Goal: Use online tool/utility: Utilize a website feature to perform a specific function

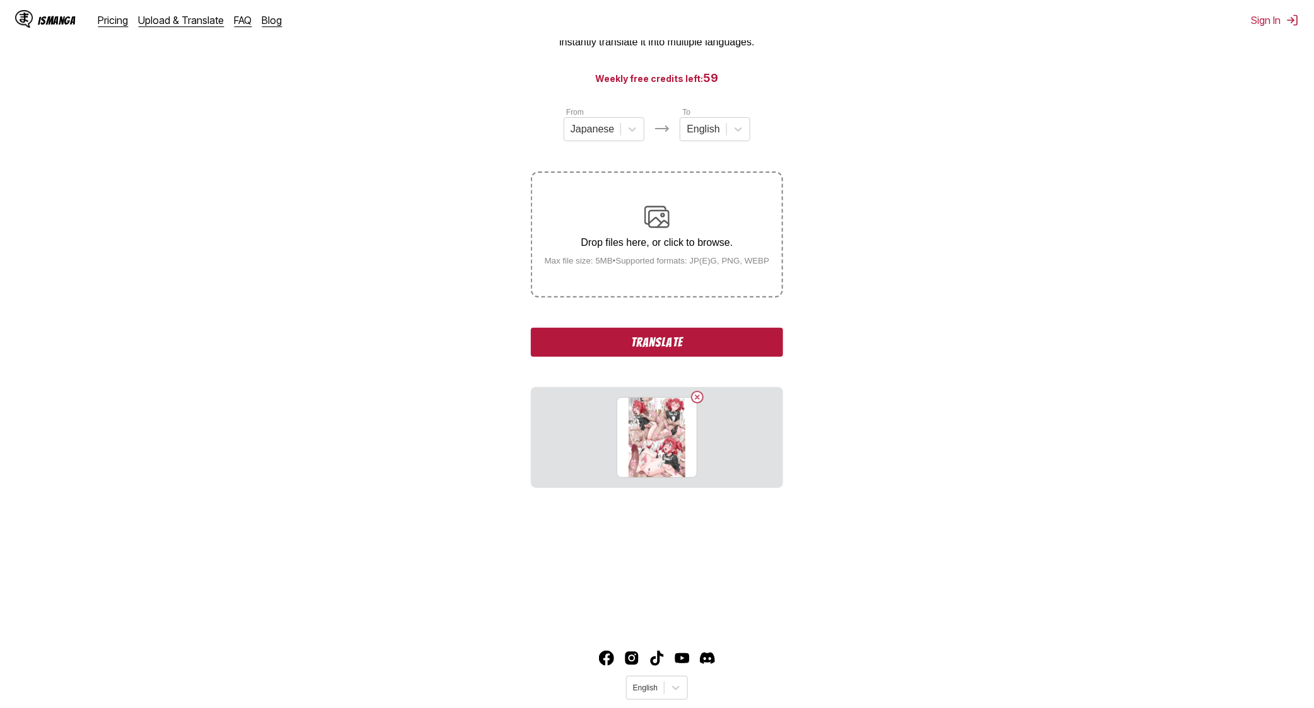
click at [666, 337] on button "Translate" at bounding box center [657, 342] width 252 height 29
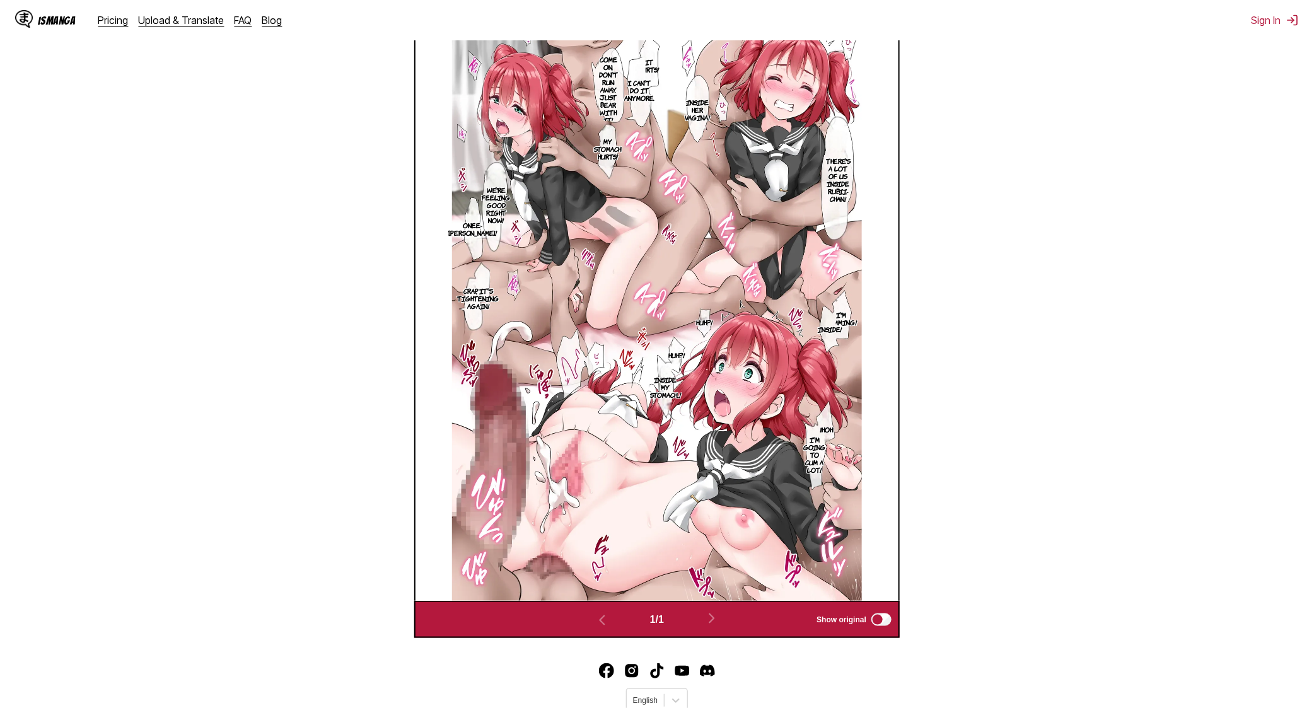
scroll to position [435, 0]
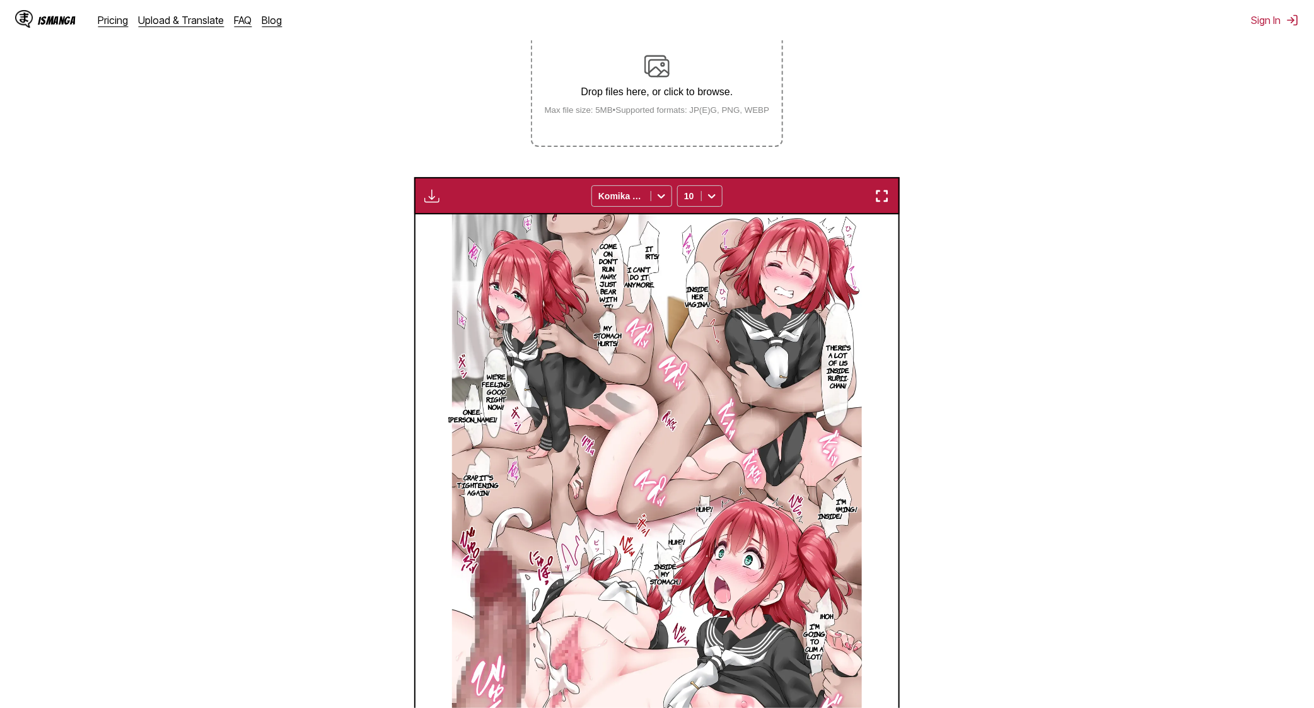
drag, startPoint x: 882, startPoint y: 195, endPoint x: 896, endPoint y: 263, distance: 69.5
click at [882, 195] on img "button" at bounding box center [881, 195] width 15 height 15
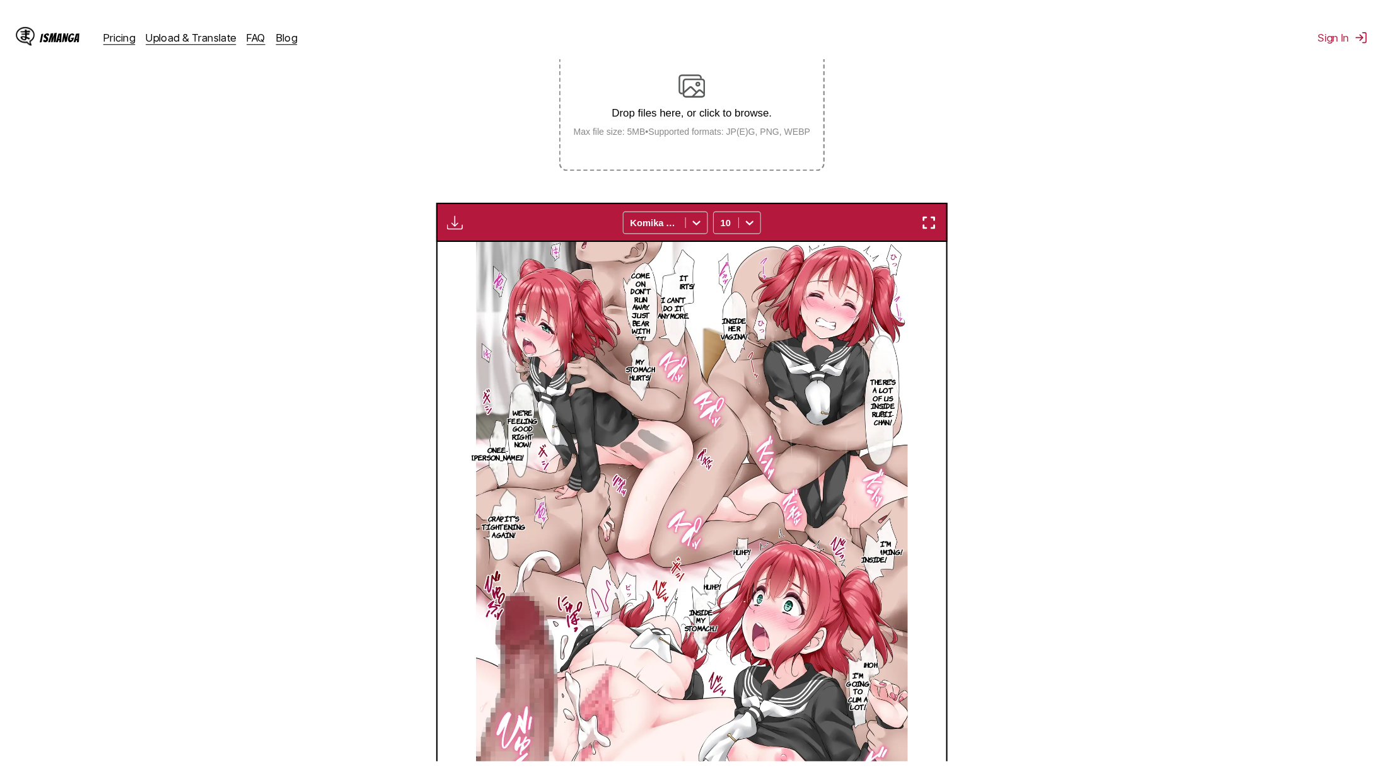
scroll to position [122, 0]
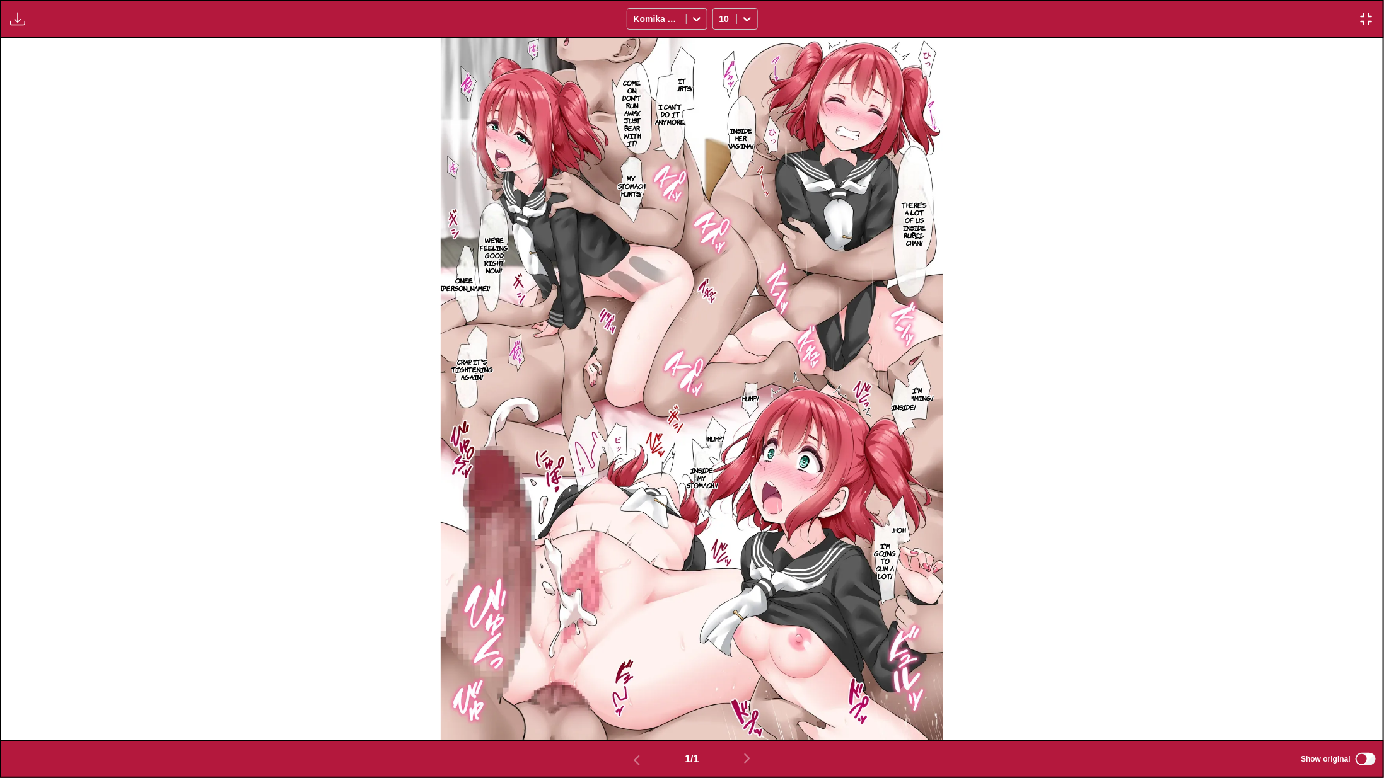
click at [1313, 15] on img "button" at bounding box center [1365, 18] width 15 height 15
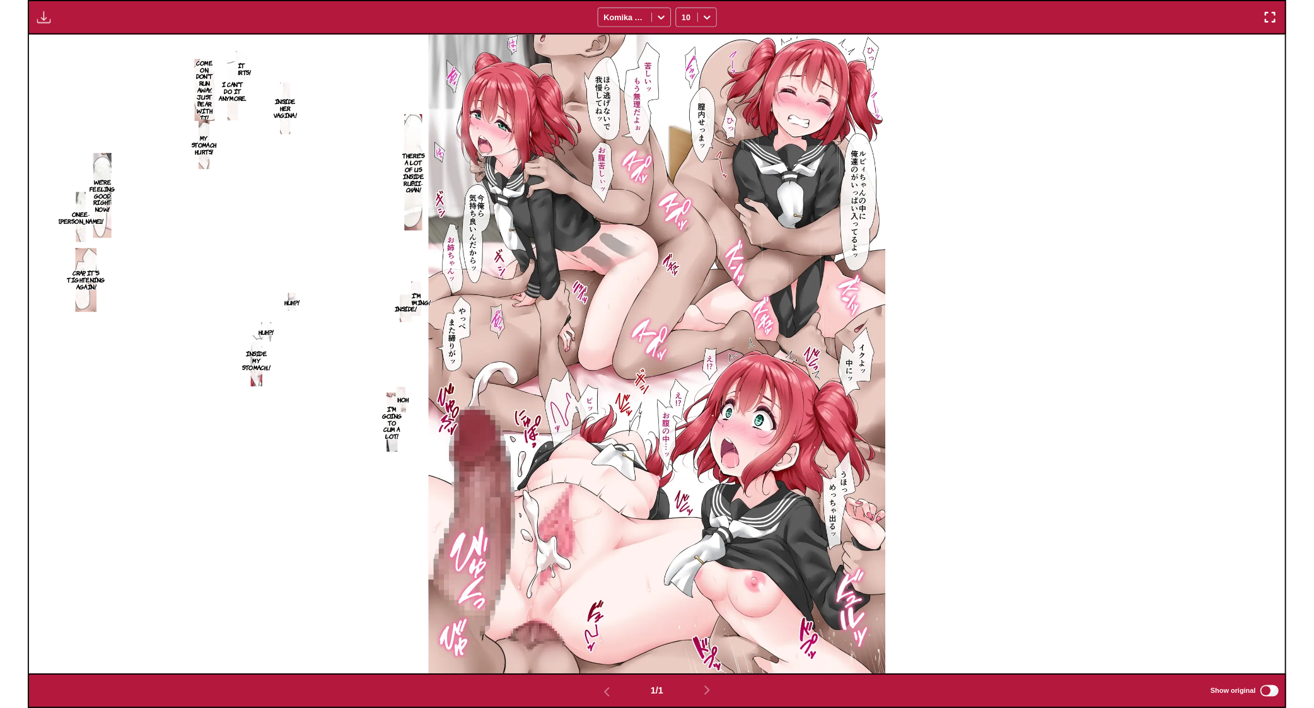
scroll to position [326, 0]
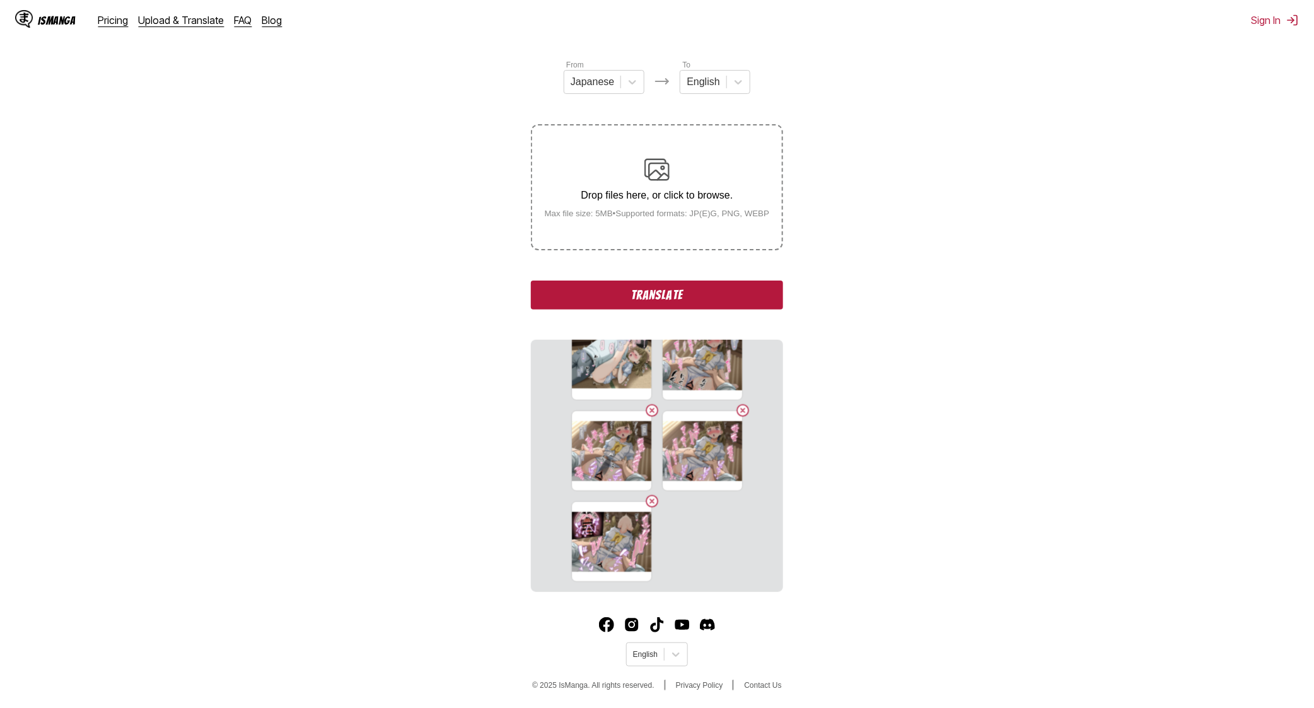
scroll to position [144, 0]
click at [679, 299] on button "Translate" at bounding box center [657, 293] width 252 height 29
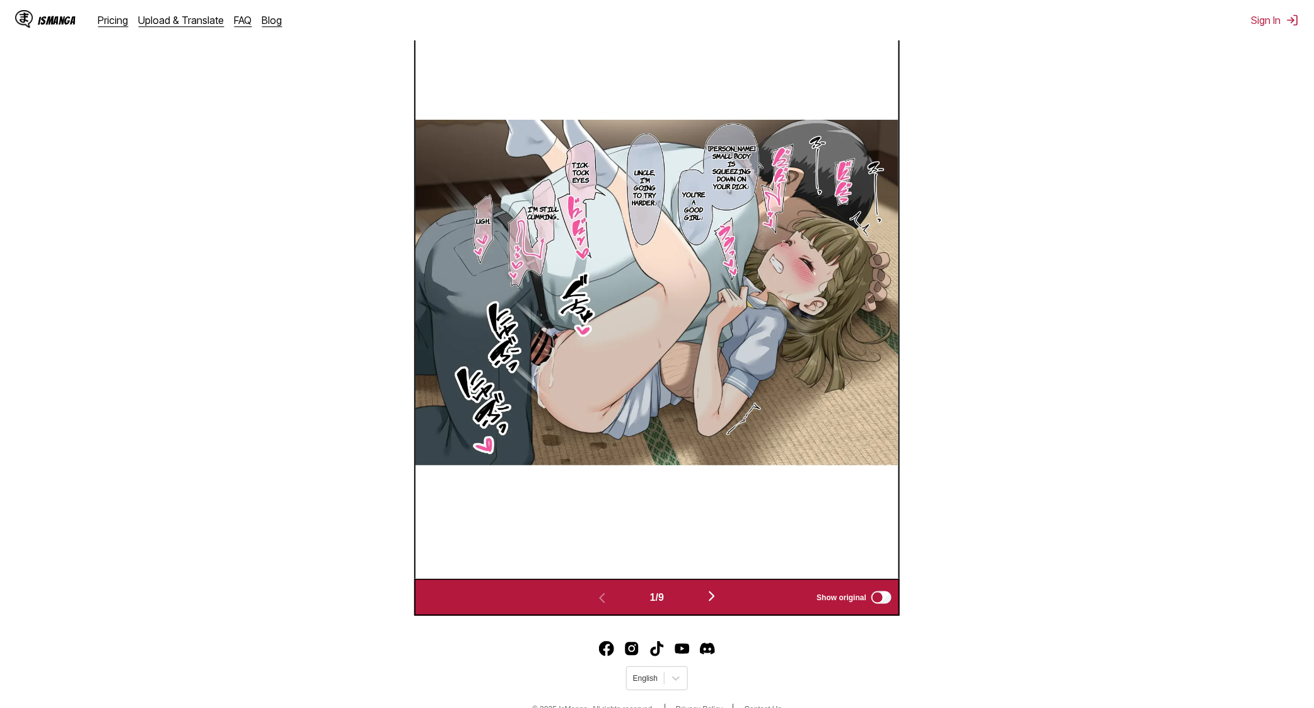
scroll to position [463, 0]
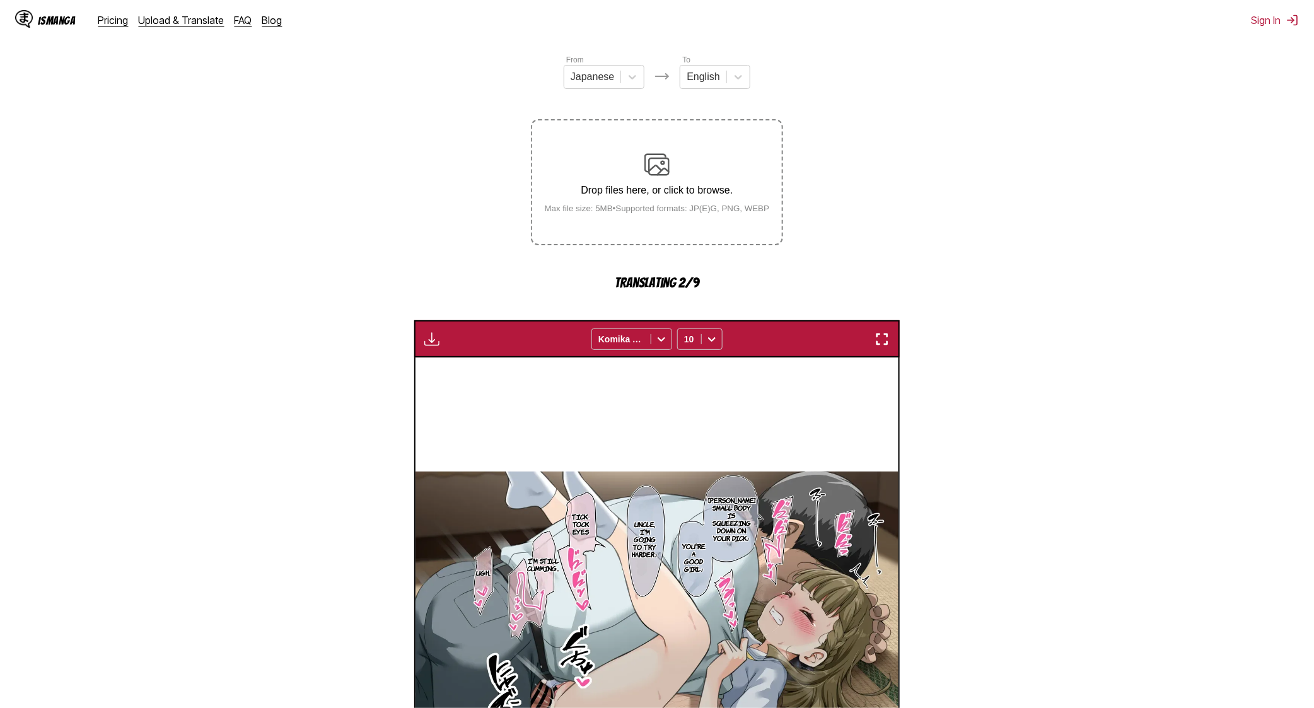
click at [888, 337] on img "button" at bounding box center [881, 339] width 15 height 15
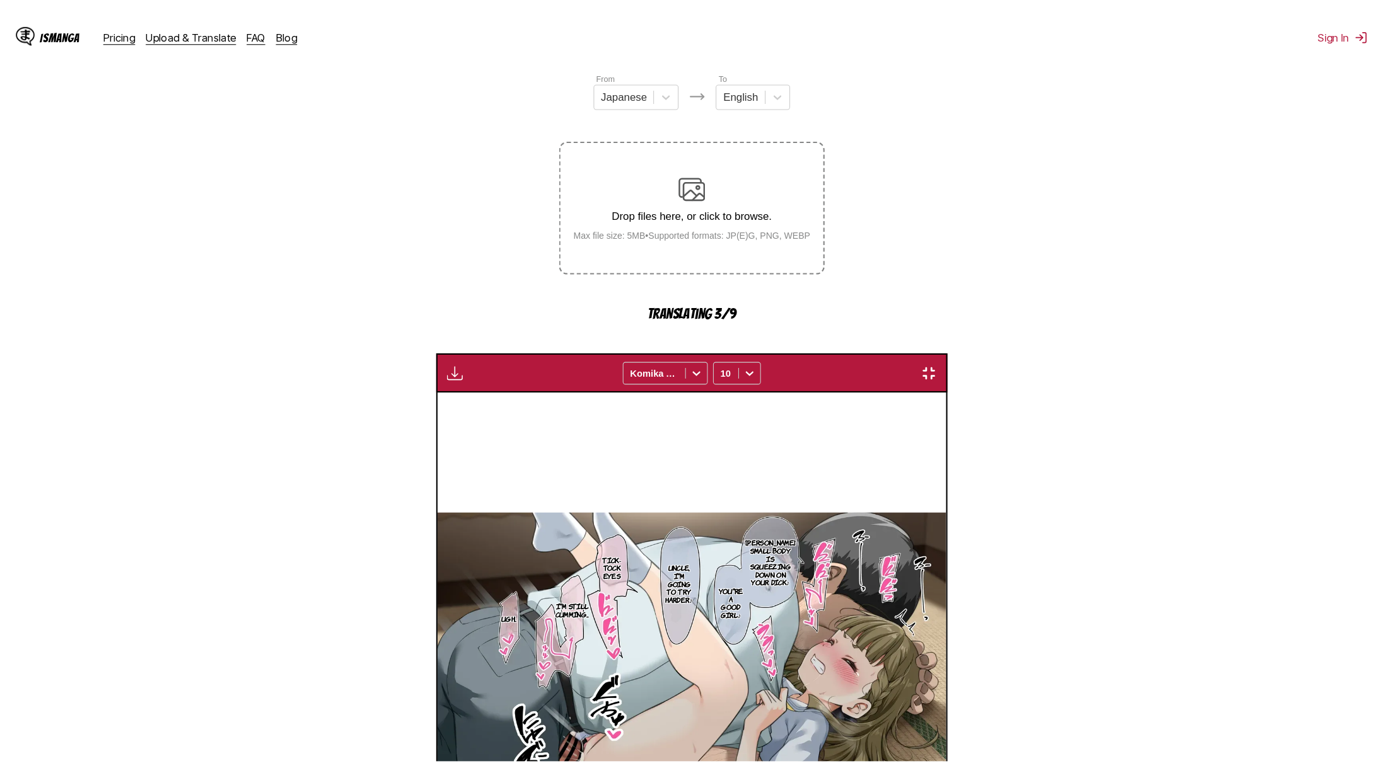
scroll to position [122, 0]
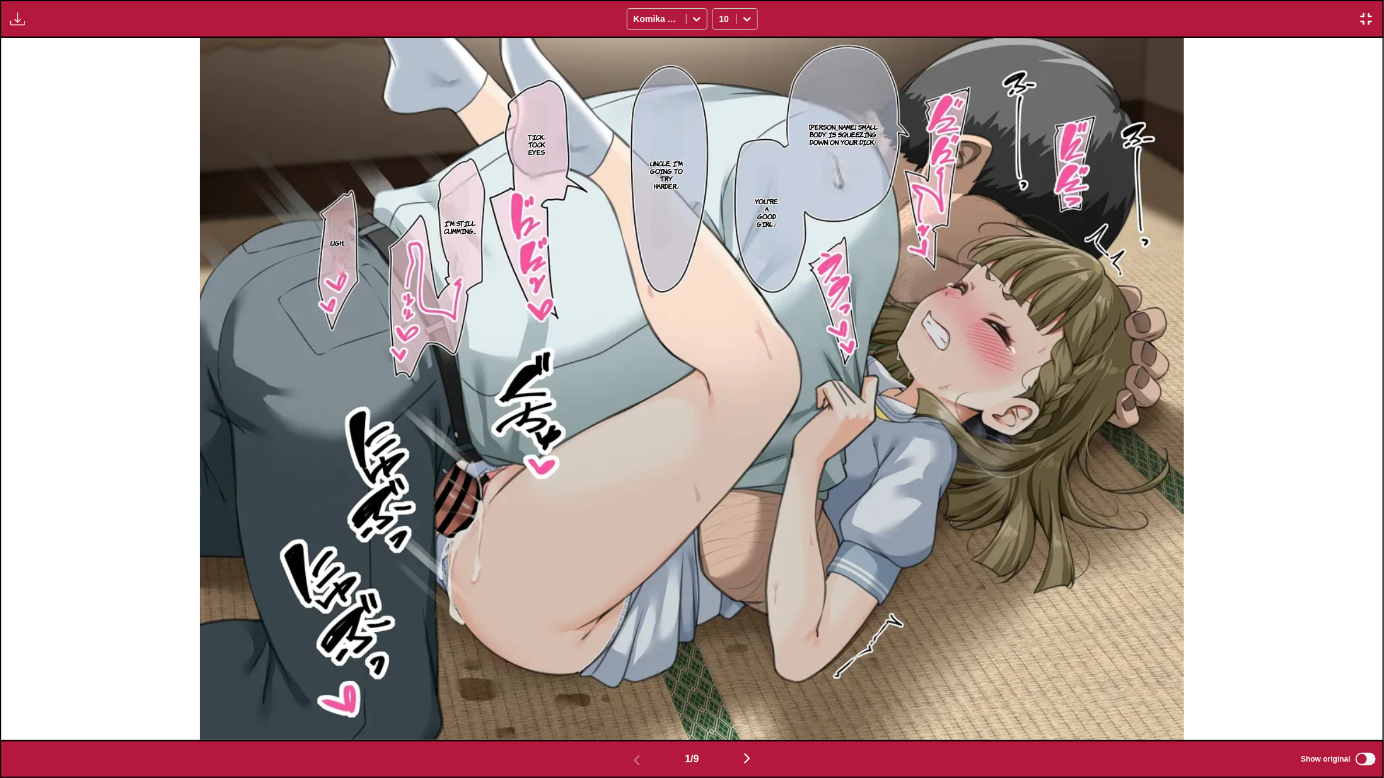
drag, startPoint x: 1356, startPoint y: 115, endPoint x: 1344, endPoint y: 127, distance: 16.9
click at [1313, 121] on div "Kosuzu-chan's small body is squeezing down on your dick♪ You're a good girl♪ Un…" at bounding box center [691, 389] width 1381 height 703
click at [754, 707] on img "button" at bounding box center [746, 758] width 15 height 15
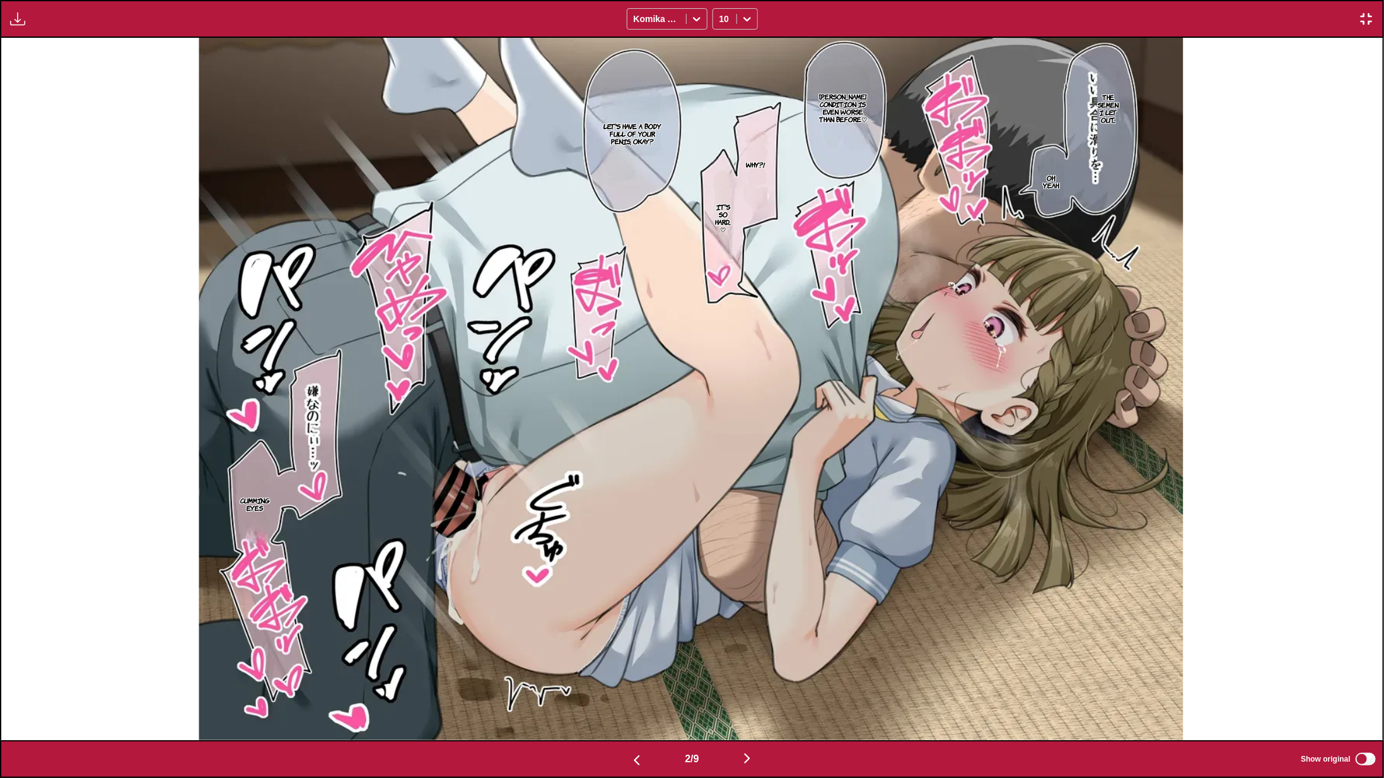
click at [1283, 23] on div "Available for premium users only Komika Axis 10" at bounding box center [692, 19] width 1384 height 38
click at [757, 707] on div "2 / 9 Show original" at bounding box center [692, 760] width 1384 height 38
click at [754, 707] on img "button" at bounding box center [746, 758] width 15 height 15
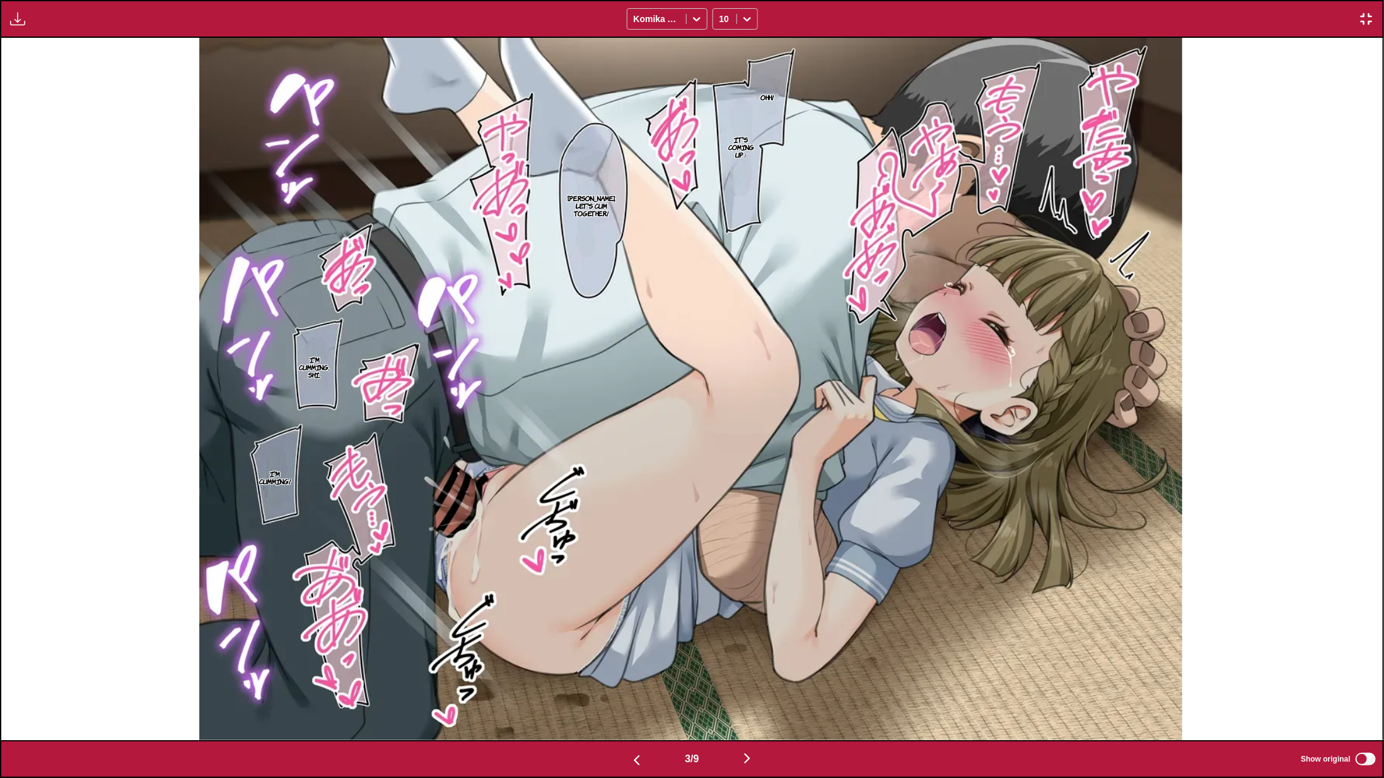
click at [1313, 434] on div "Ohh! It's coming up♪ Kosuzuchan, let's cum together! I'm cumming, Shi. I'm cumm…" at bounding box center [690, 389] width 1381 height 703
click at [746, 707] on img "button" at bounding box center [746, 758] width 15 height 15
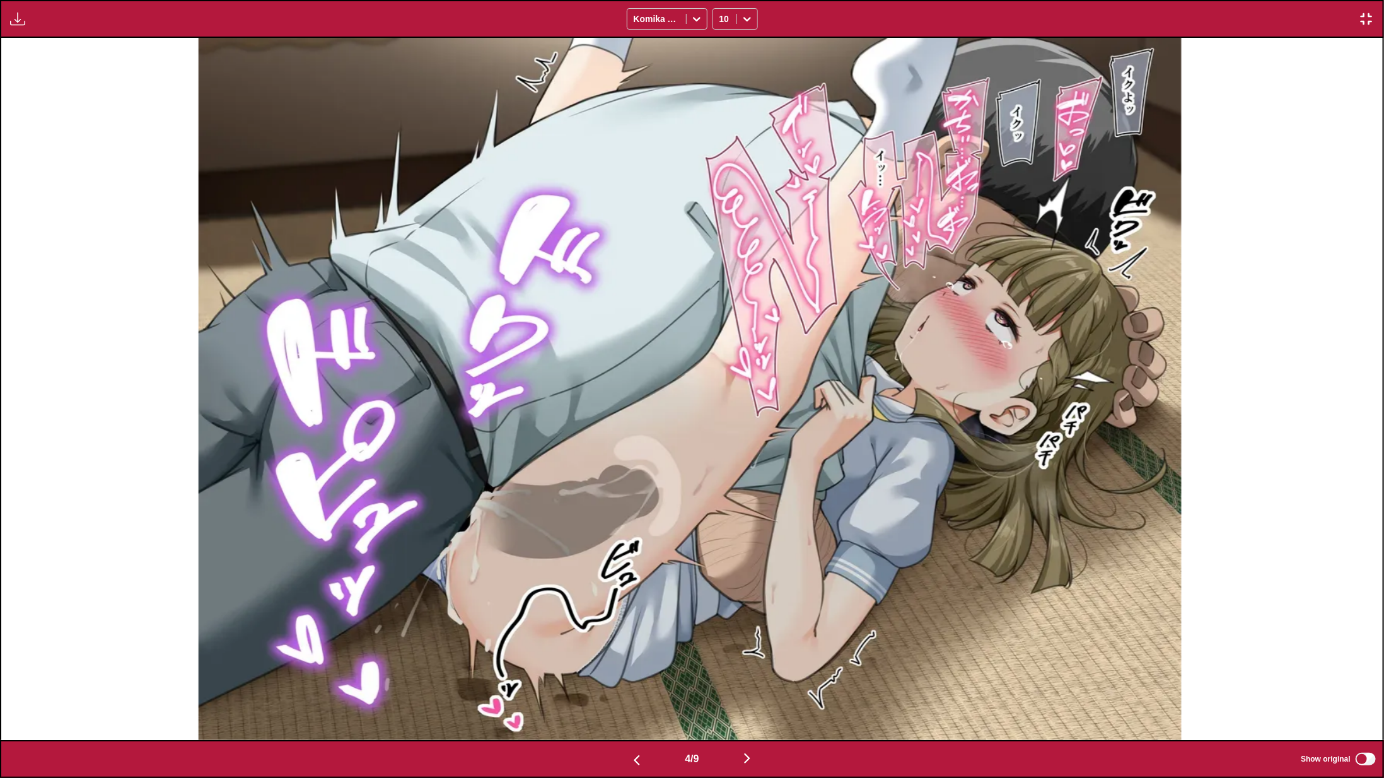
drag, startPoint x: 1310, startPoint y: 393, endPoint x: 1254, endPoint y: 407, distance: 57.8
click at [1309, 393] on div at bounding box center [689, 389] width 1381 height 703
click at [747, 707] on img "button" at bounding box center [746, 758] width 15 height 15
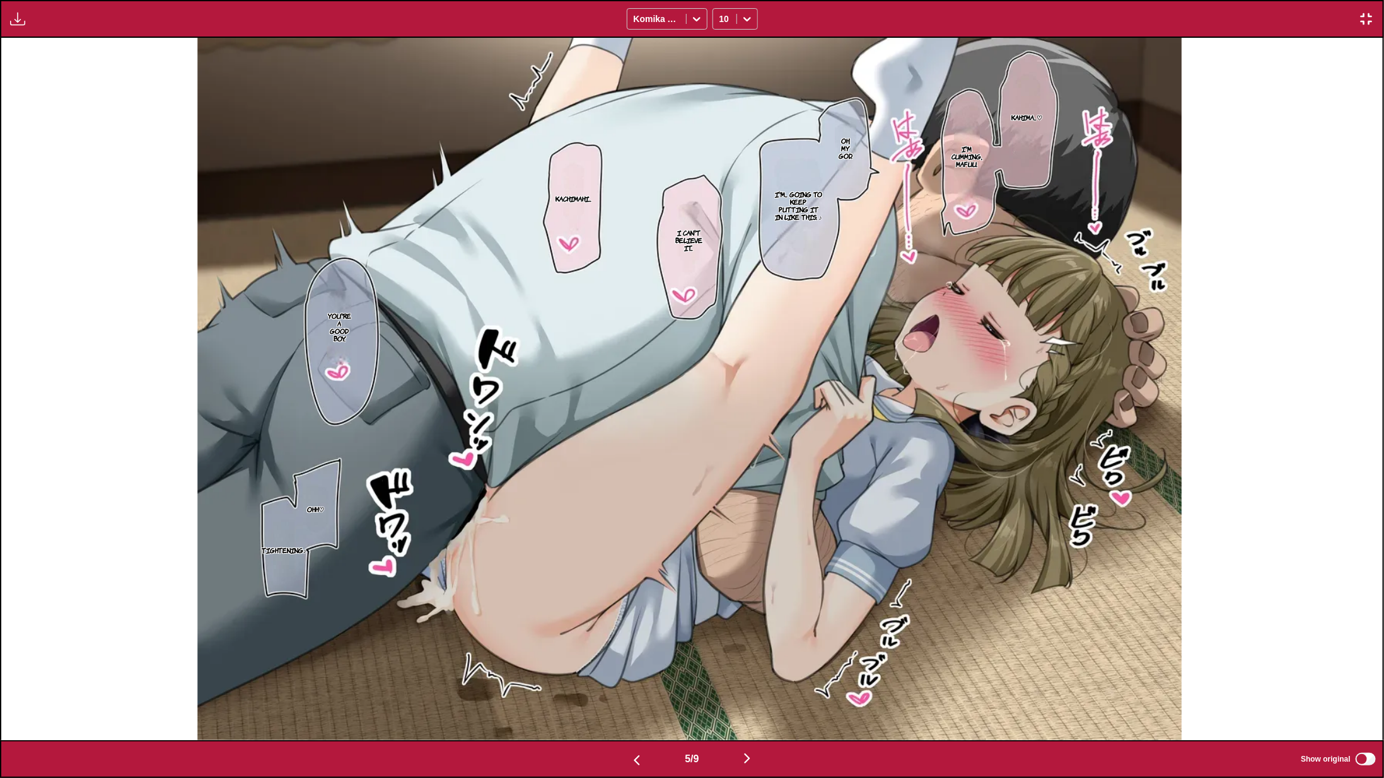
click at [1291, 374] on div "Kahima...♡ I'm cumming, mafuu. Oh, my God. I'm... going to keep putting it in l…" at bounding box center [689, 389] width 1381 height 703
click at [749, 707] on img "button" at bounding box center [746, 758] width 15 height 15
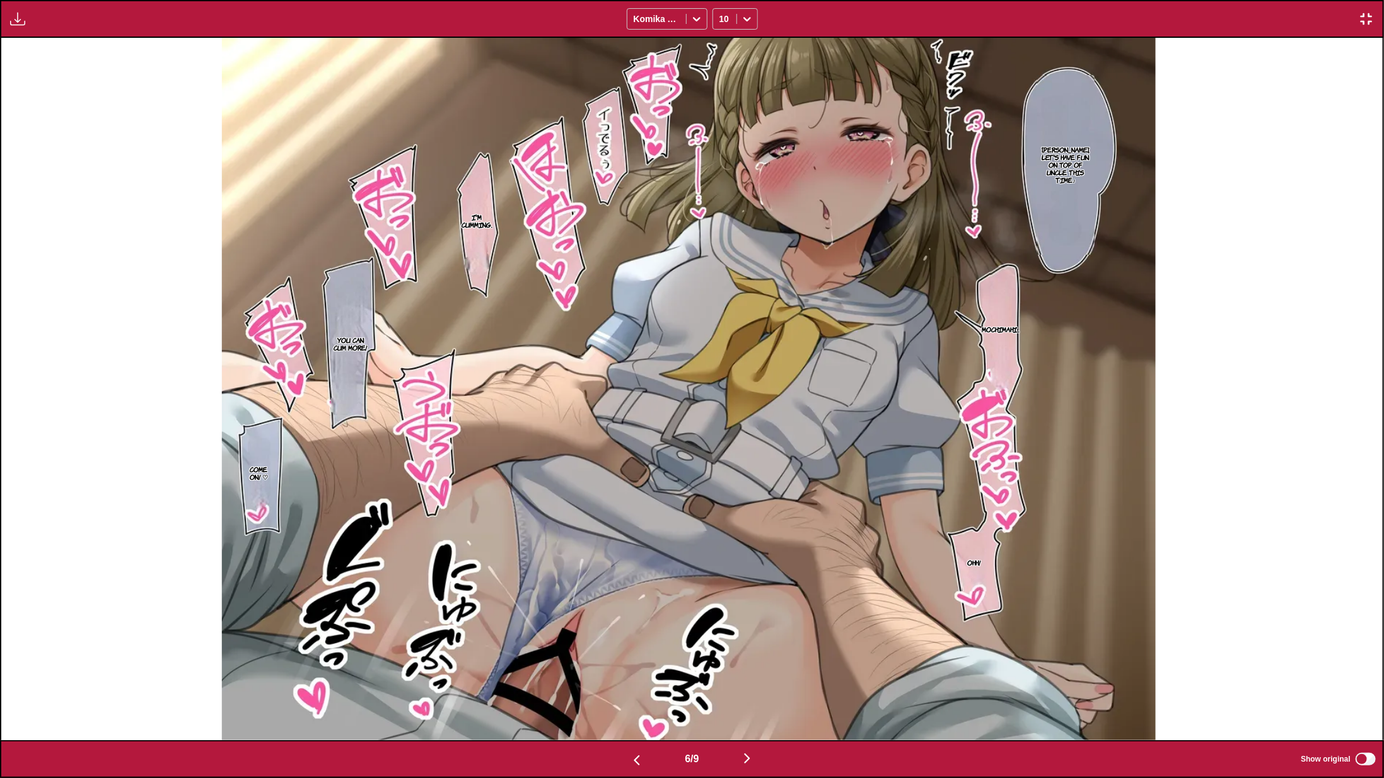
drag, startPoint x: 1343, startPoint y: 347, endPoint x: 1112, endPoint y: 378, distance: 232.7
click at [1313, 347] on div "Kosuzu-chan, let's have fun on top of Uncle this time♪ I'm cumming. Mochimahi..…" at bounding box center [688, 389] width 1381 height 703
click at [750, 707] on img "button" at bounding box center [746, 758] width 15 height 15
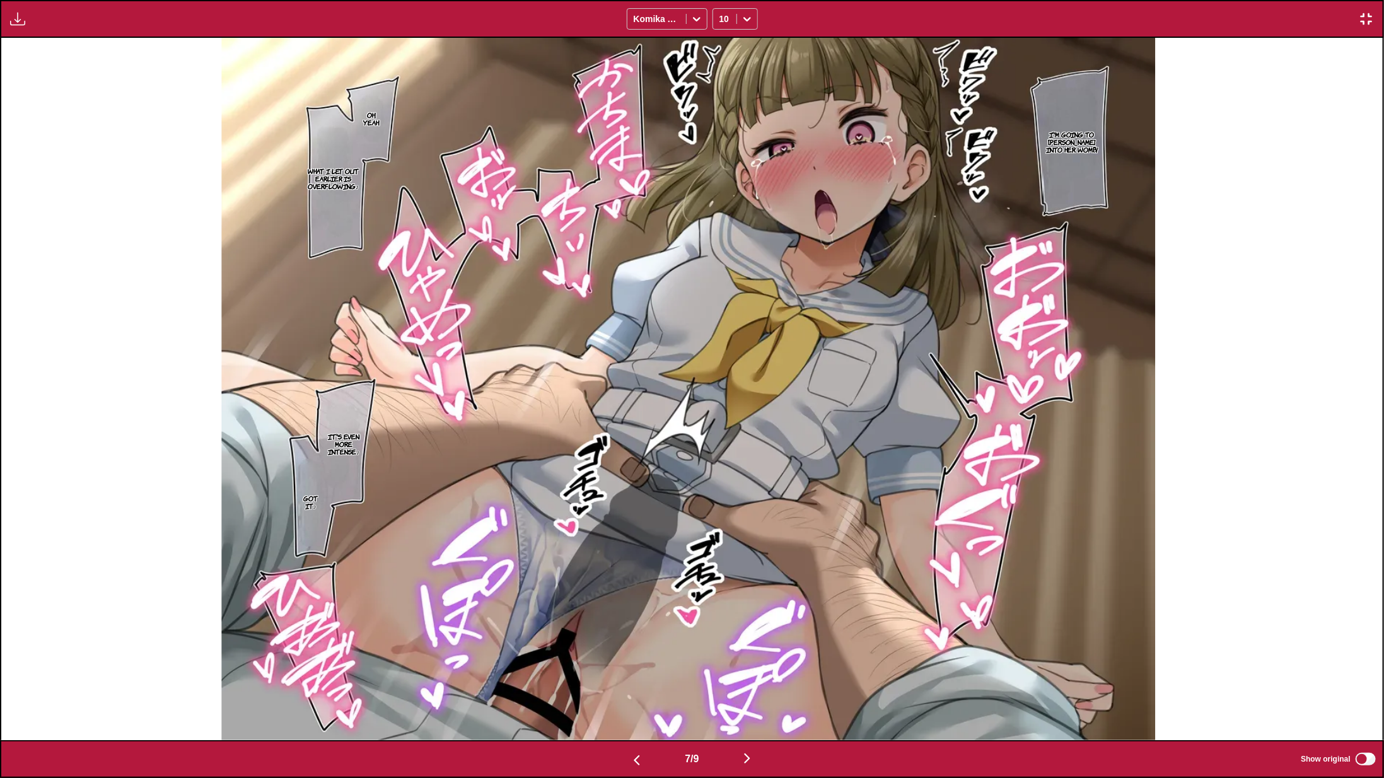
click at [1286, 386] on div "Oh, yeah. I'm going to gouge into her womb! What I let out earlier is overflowi…" at bounding box center [687, 389] width 1381 height 703
click at [745, 707] on div "7 / 9 Show original" at bounding box center [692, 759] width 1384 height 38
click at [748, 707] on img "button" at bounding box center [746, 758] width 15 height 15
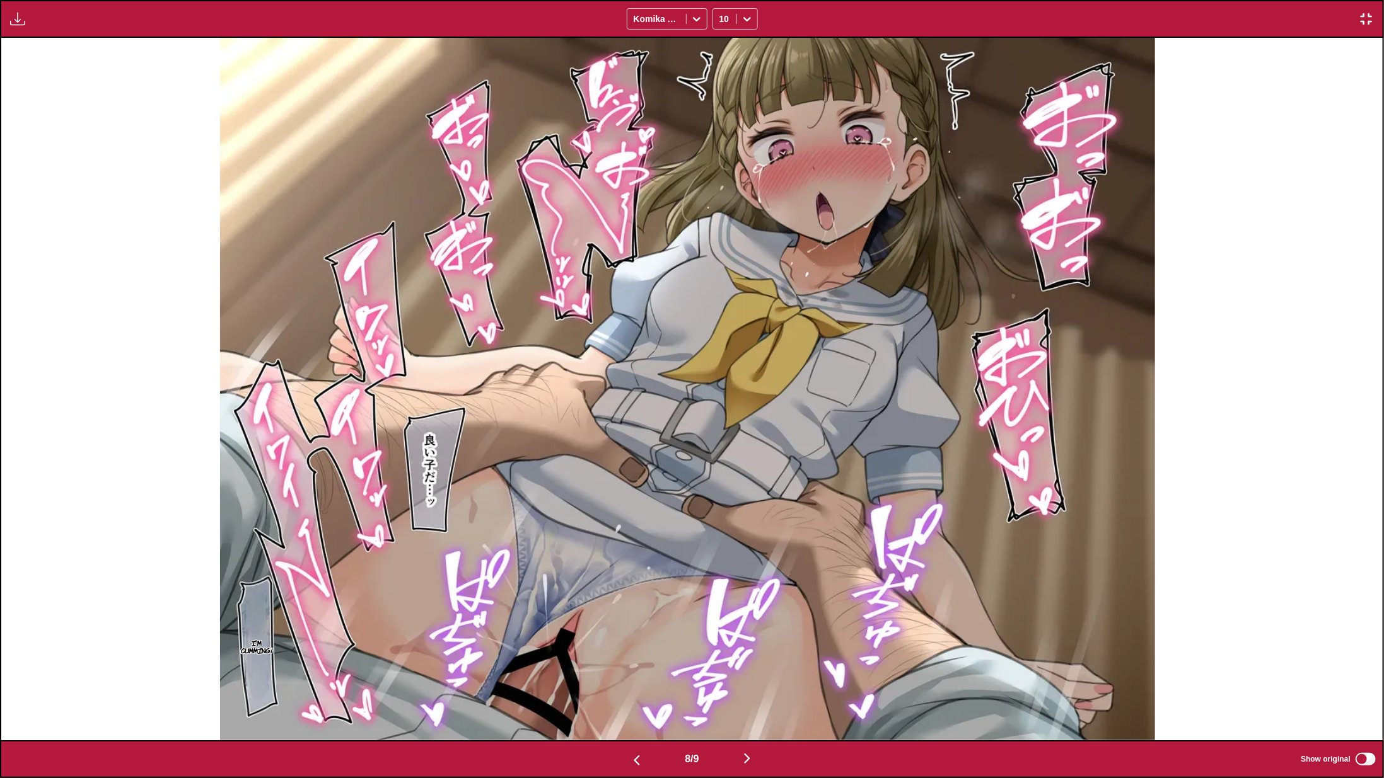
drag, startPoint x: 1258, startPoint y: 417, endPoint x: 1144, endPoint y: 513, distance: 149.4
click at [1259, 417] on div "I'm cumming!" at bounding box center [687, 389] width 1381 height 703
click at [754, 707] on img "button" at bounding box center [746, 758] width 15 height 15
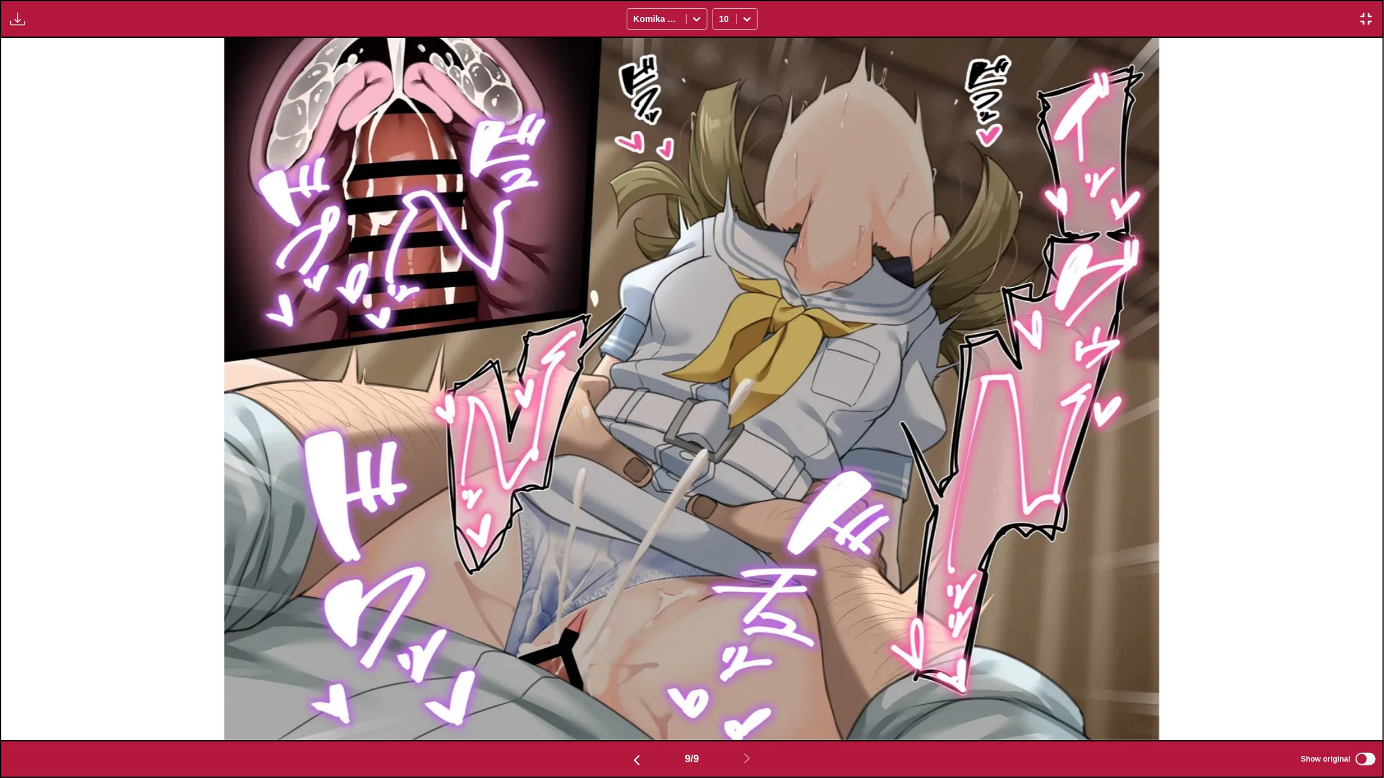
drag, startPoint x: 1311, startPoint y: 180, endPoint x: 1273, endPoint y: 179, distance: 38.5
click at [1311, 180] on div at bounding box center [691, 389] width 1381 height 703
click at [1313, 16] on img "button" at bounding box center [1365, 18] width 15 height 15
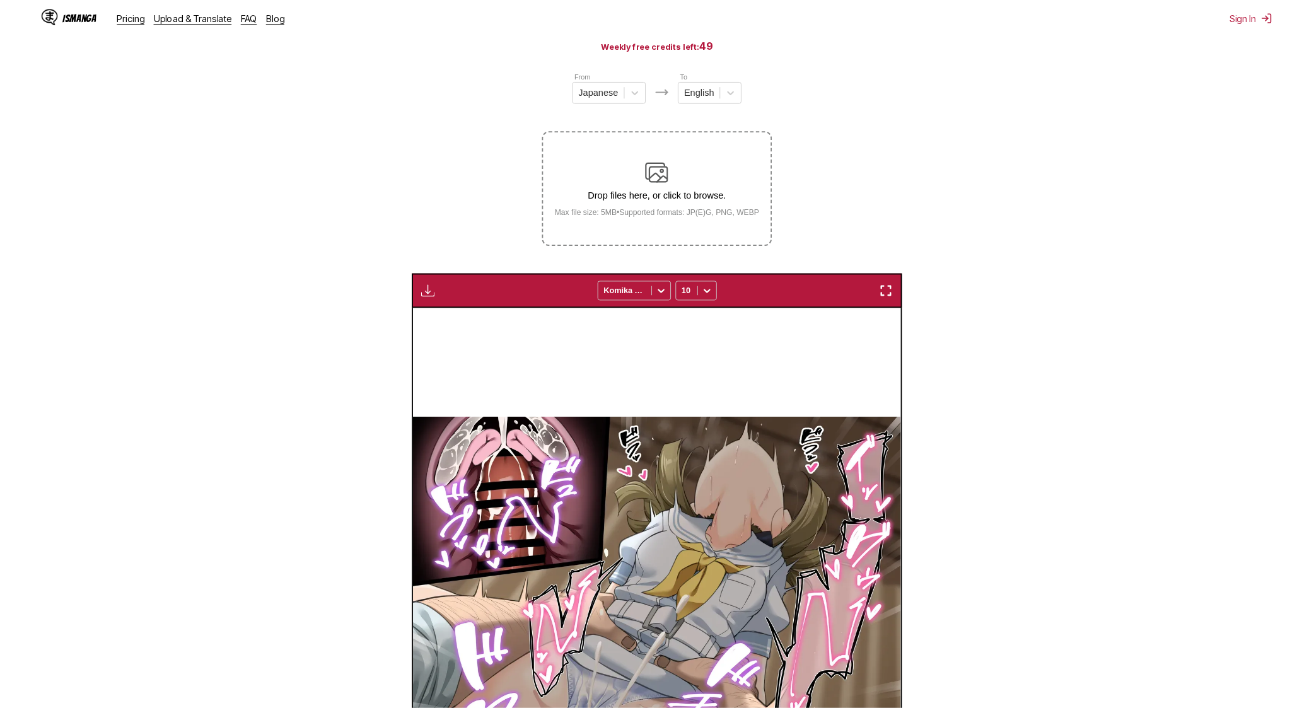
scroll to position [0, 3868]
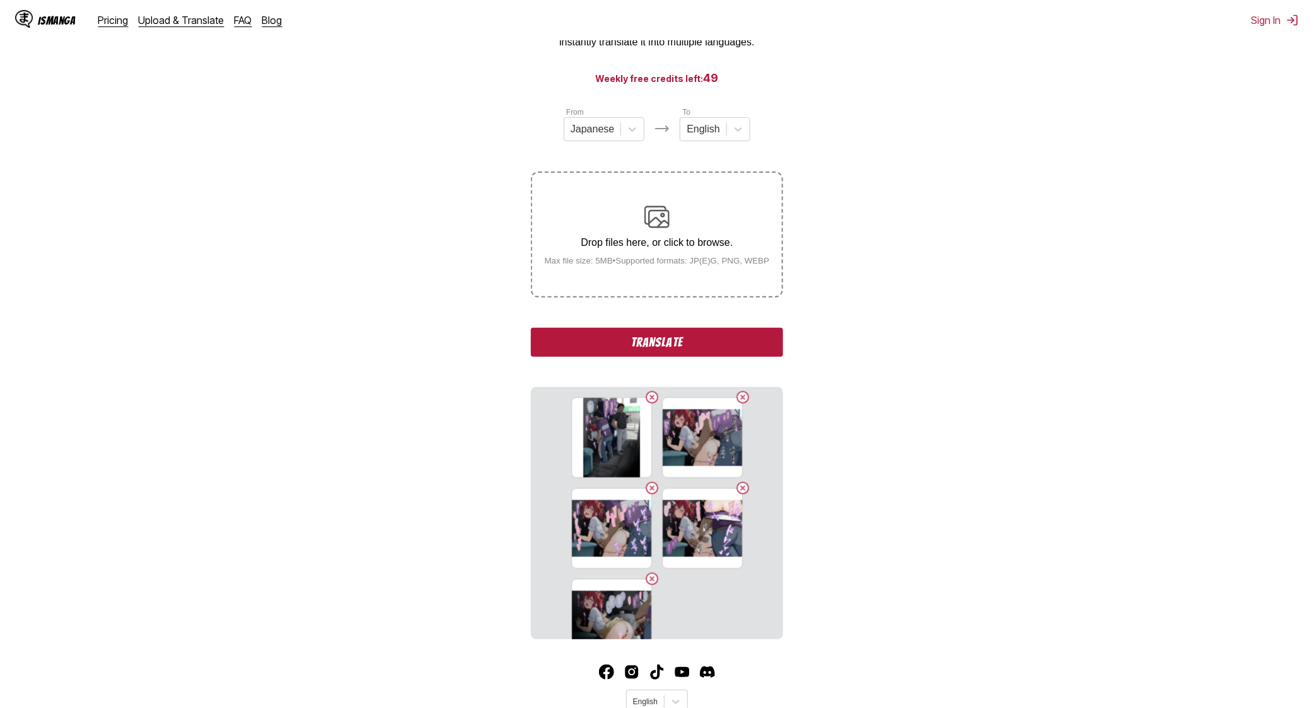
click at [640, 357] on button "Translate" at bounding box center [657, 342] width 252 height 29
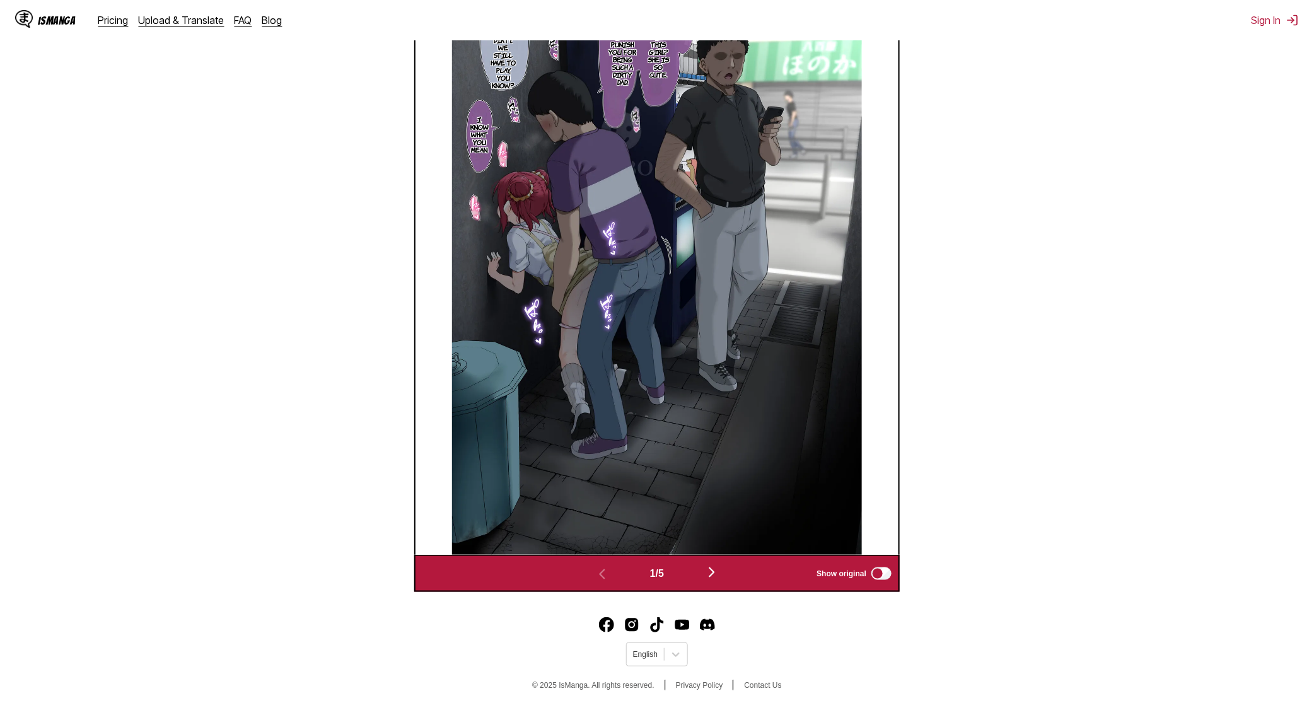
scroll to position [526, 0]
click at [1067, 375] on section "From Japanese To English Drop files here, or click to browse. Max file size: 5M…" at bounding box center [656, 134] width 1293 height 914
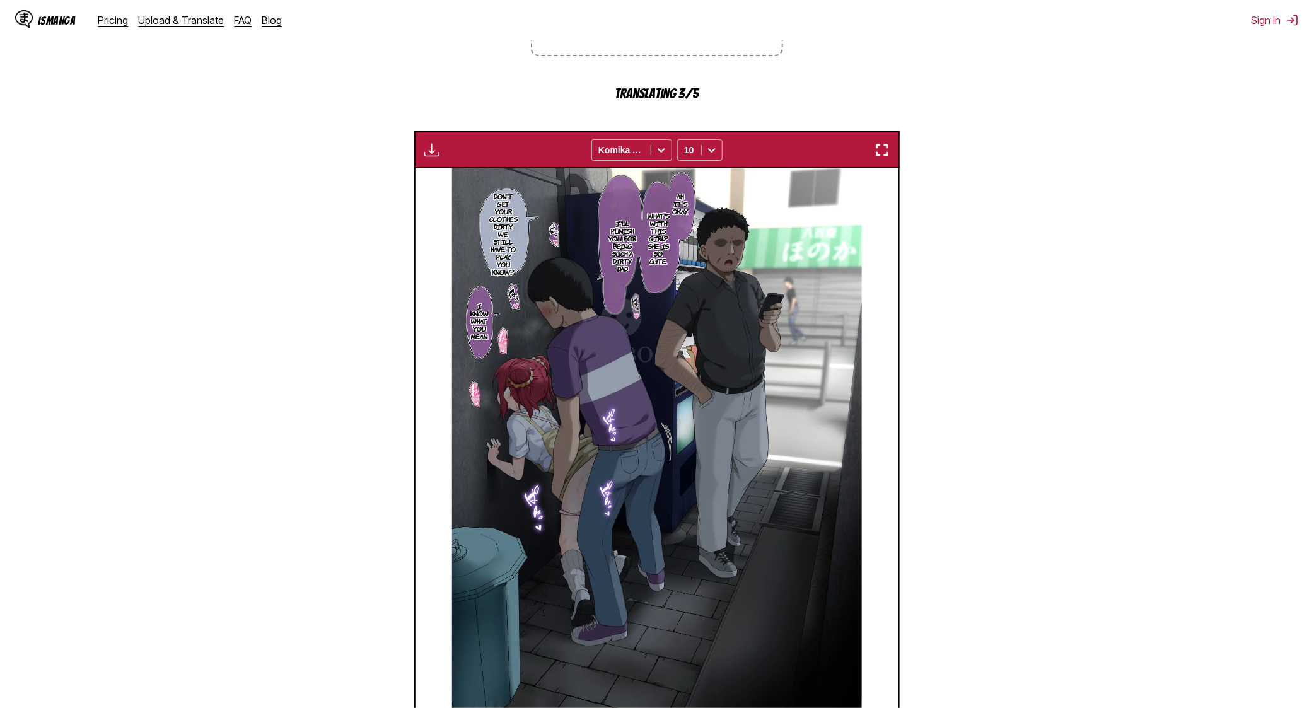
click at [880, 149] on img "button" at bounding box center [881, 149] width 15 height 15
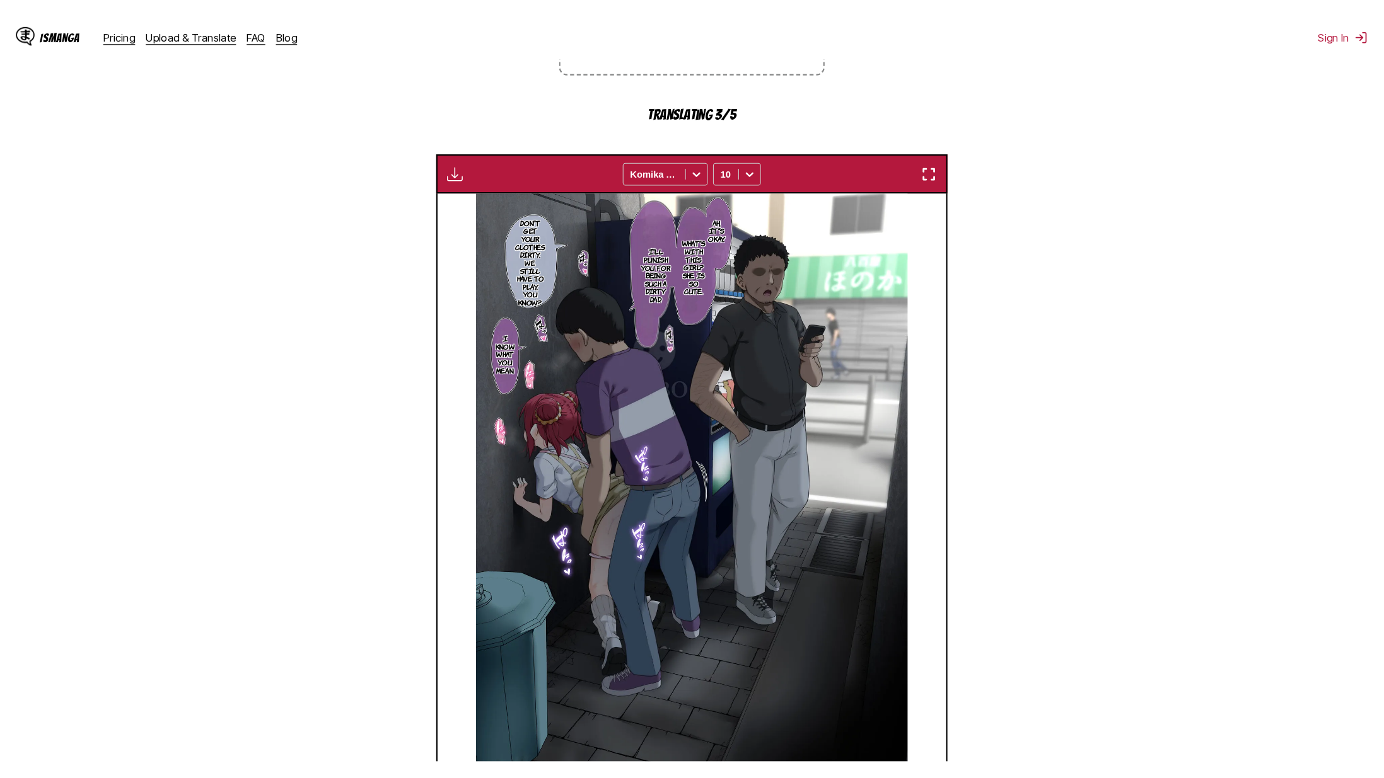
scroll to position [122, 0]
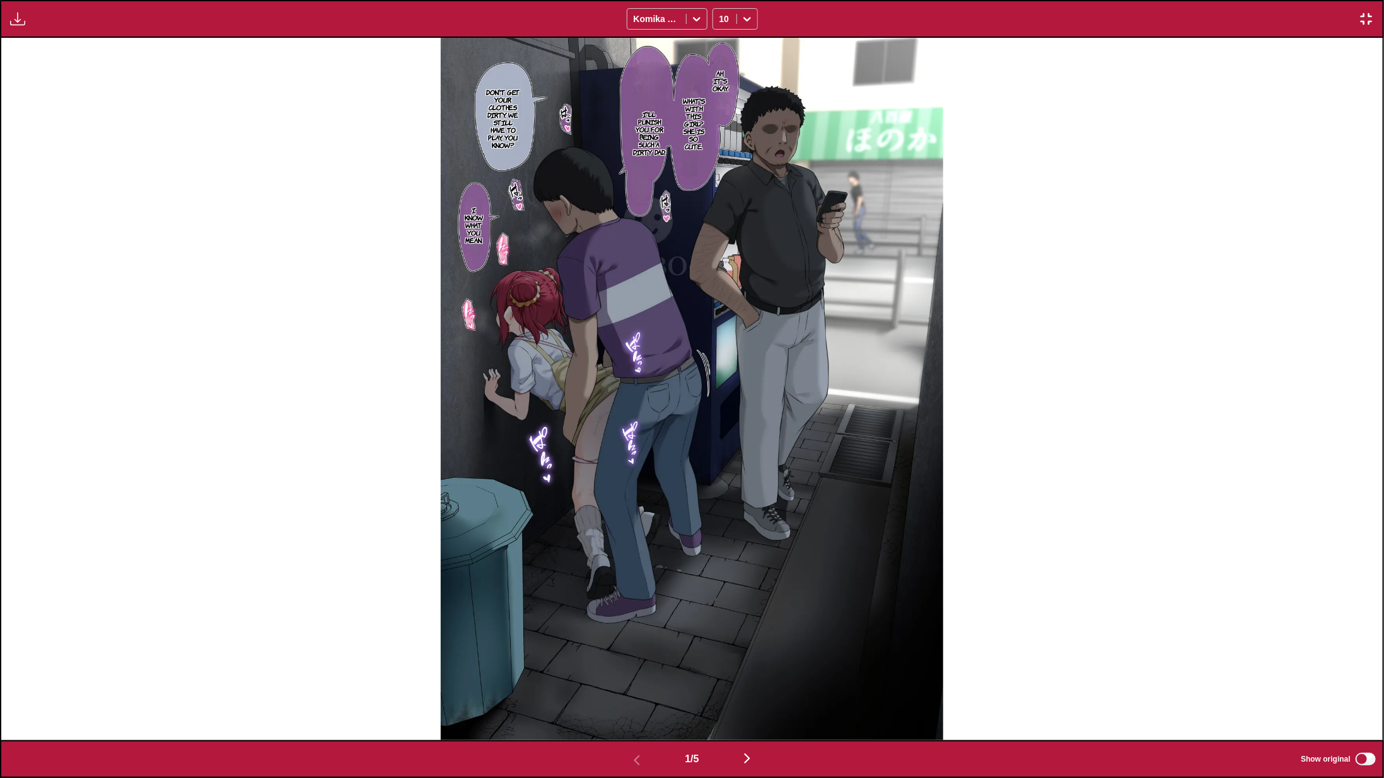
drag, startPoint x: 1194, startPoint y: 325, endPoint x: 1158, endPoint y: 340, distance: 38.4
click at [1191, 325] on div "Ah, it's okay. What's with this girl? She is so cute. I'll punish you for being…" at bounding box center [691, 389] width 1381 height 703
click at [746, 707] on img "button" at bounding box center [746, 758] width 15 height 15
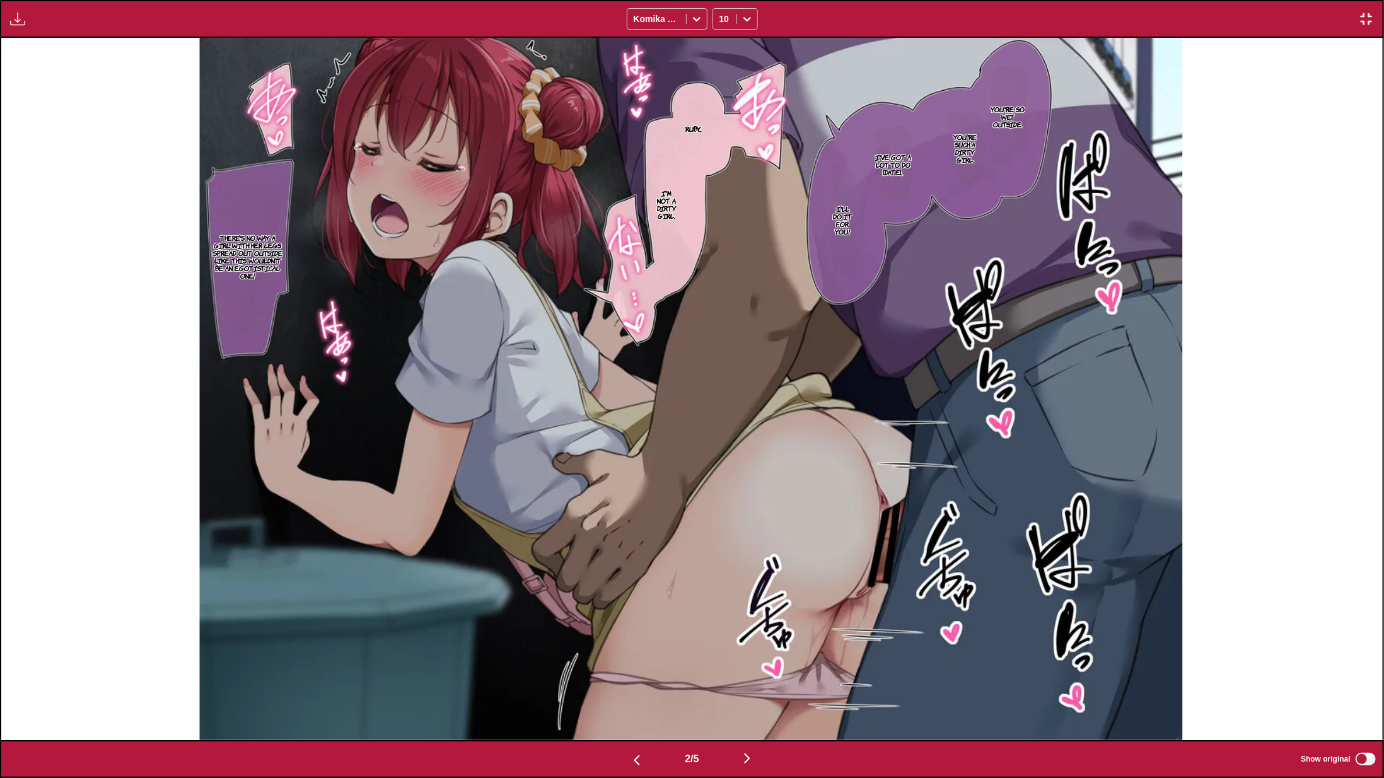
click at [1313, 278] on div "You're so wet outside. You're such a dirty girl. Ruby... I've got a lot to do t…" at bounding box center [691, 389] width 1381 height 703
click at [750, 707] on img "button" at bounding box center [746, 758] width 15 height 15
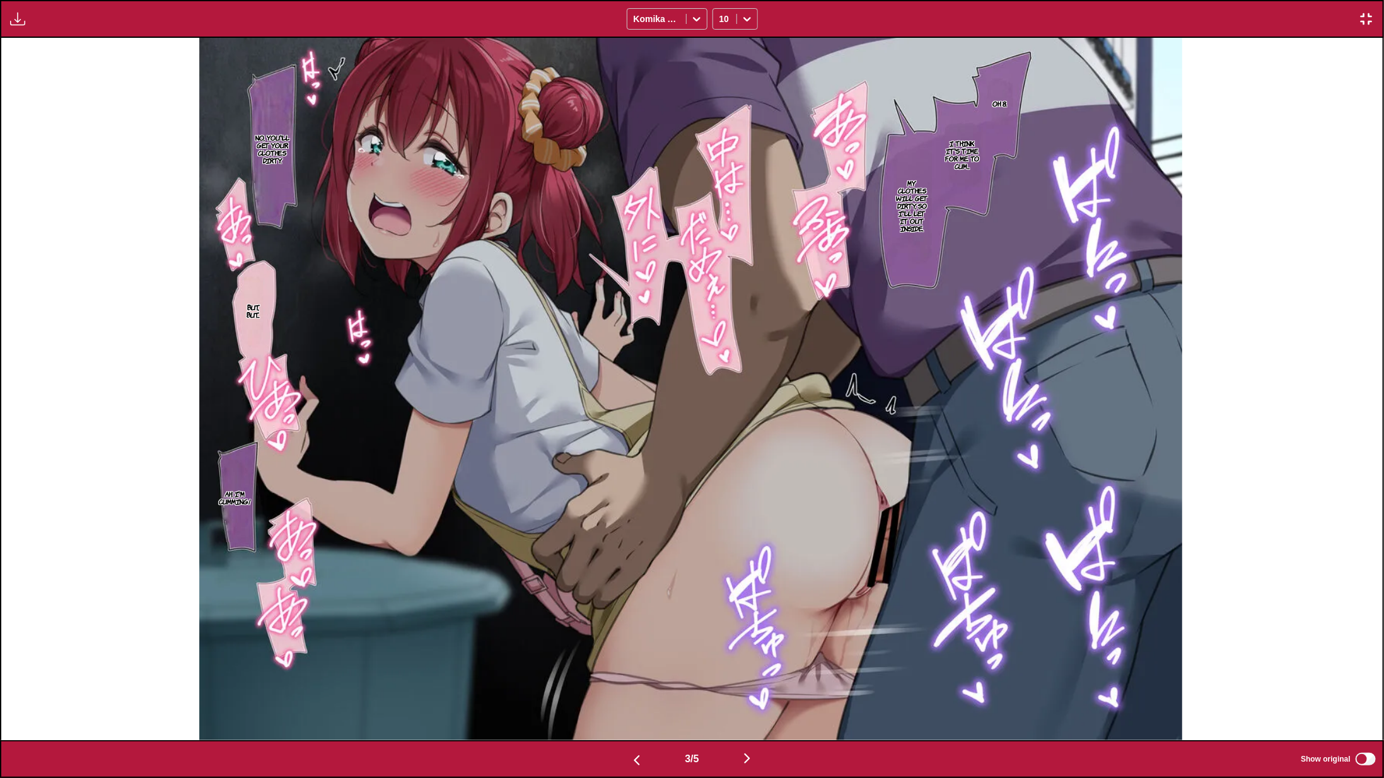
click at [1276, 292] on div "Oh 8. I think it's time for me to cum... My clothes will get dirty, so I'll let…" at bounding box center [690, 389] width 1381 height 703
click at [748, 707] on img "button" at bounding box center [746, 758] width 15 height 15
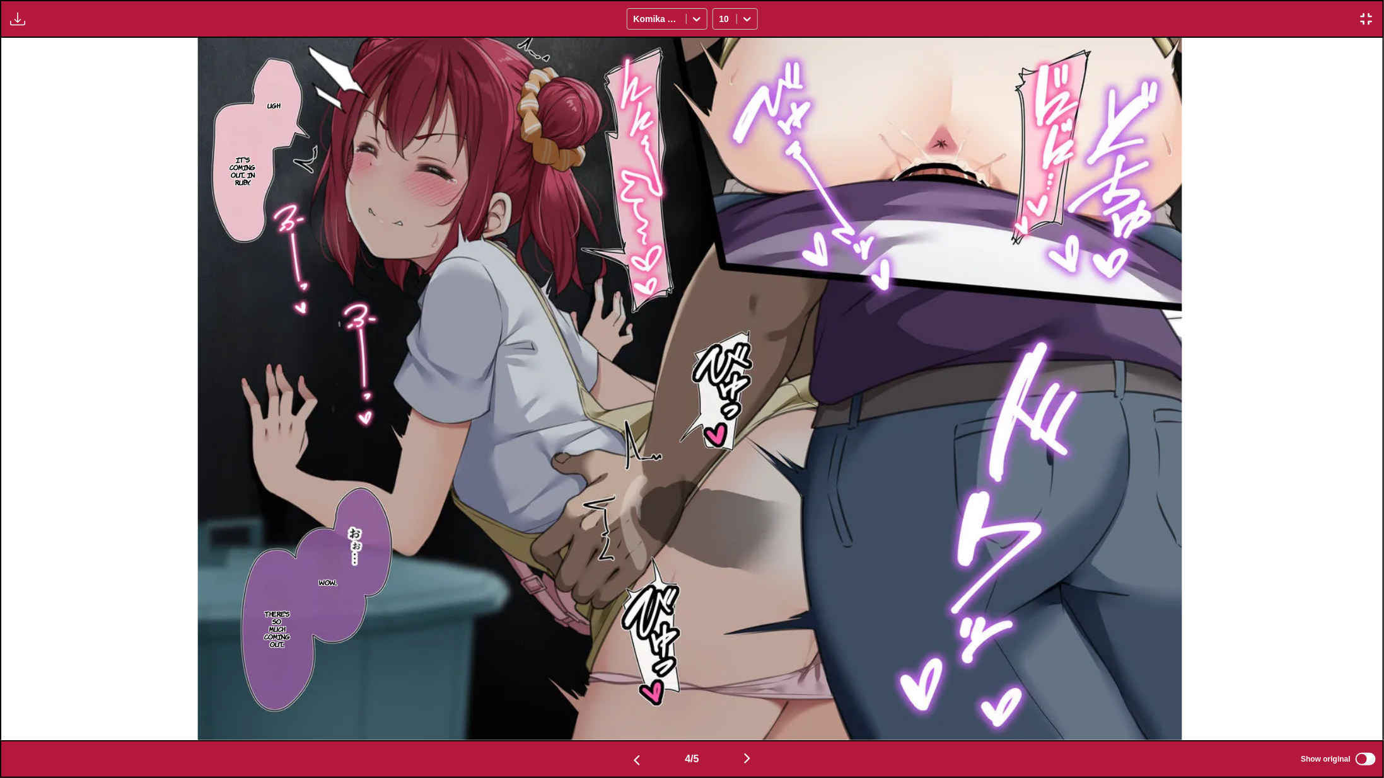
click at [1311, 379] on div "Ugh It's coming out... In Ruby. Wow... There's so much coming out..." at bounding box center [689, 389] width 1381 height 703
click at [751, 707] on img "button" at bounding box center [746, 758] width 15 height 15
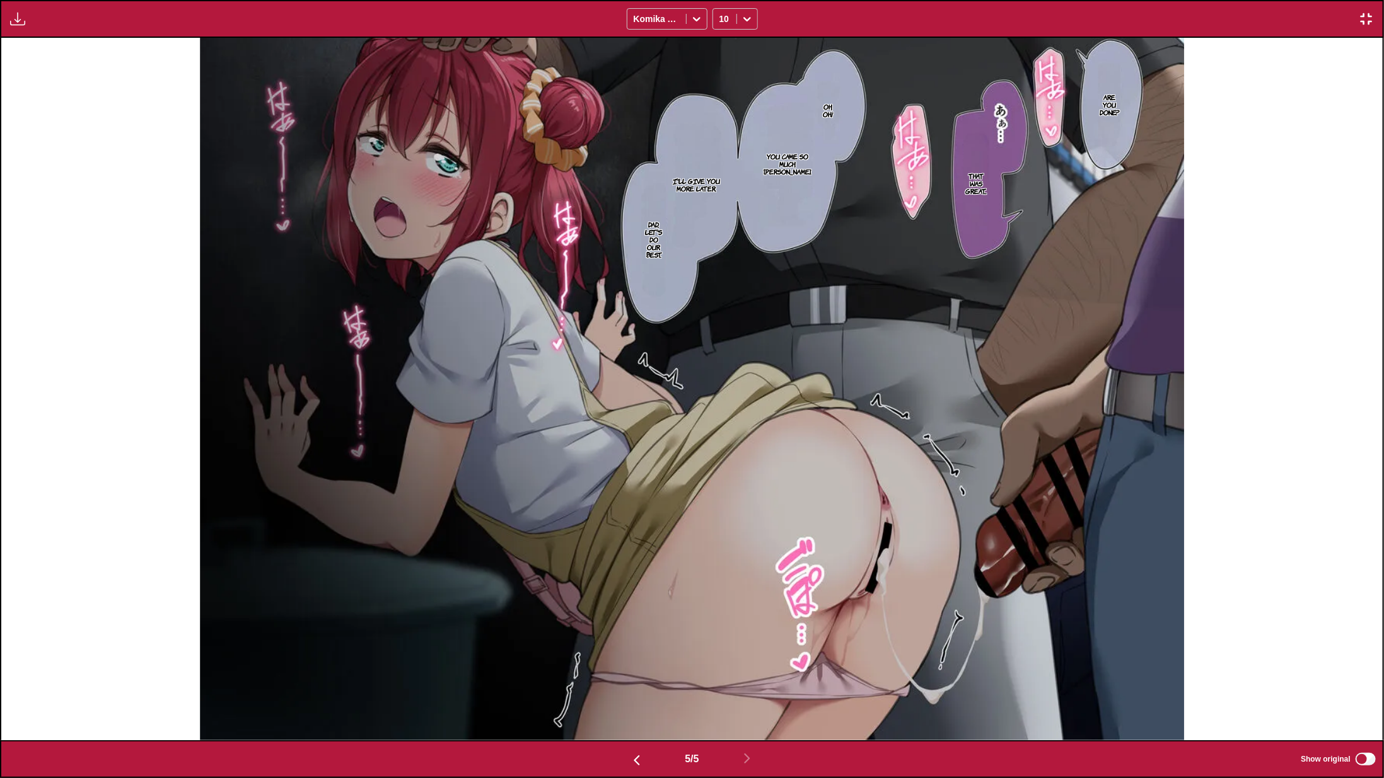
click at [1313, 7] on div "Available for premium users only Komika Axis 10" at bounding box center [692, 19] width 1384 height 38
click at [1313, 16] on img "button" at bounding box center [1365, 18] width 15 height 15
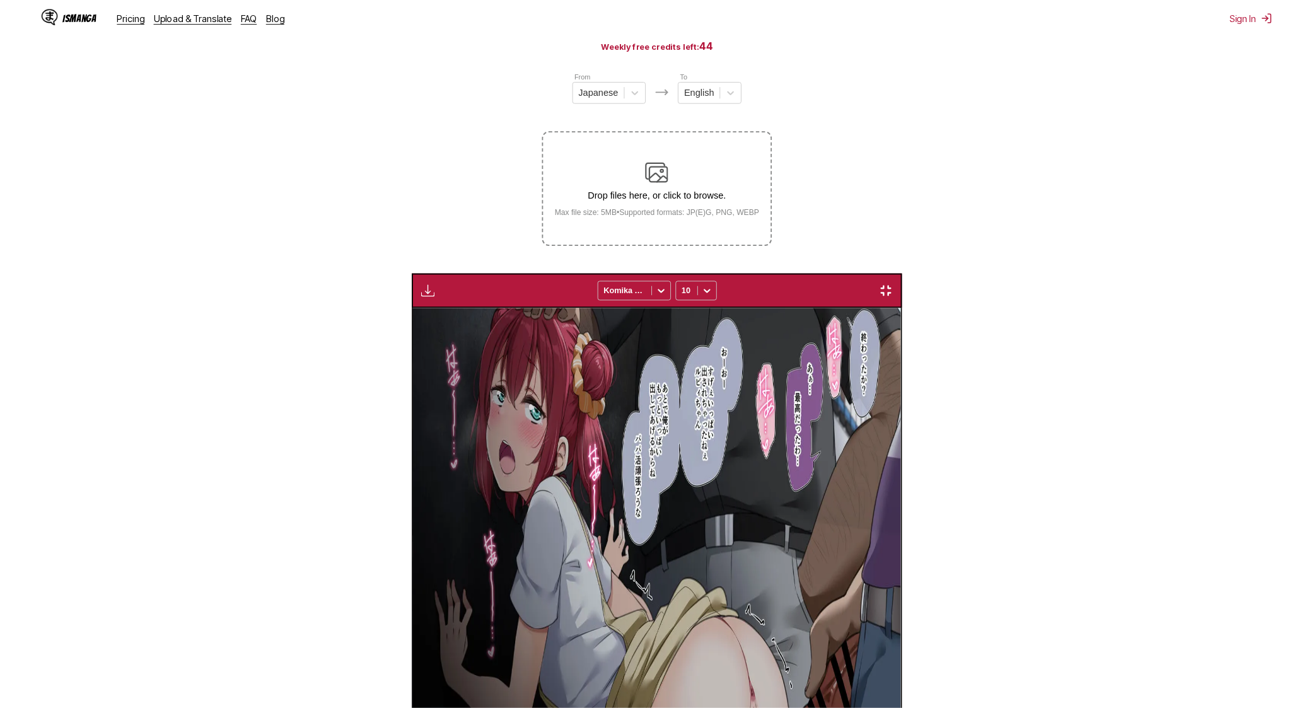
scroll to position [0, 1934]
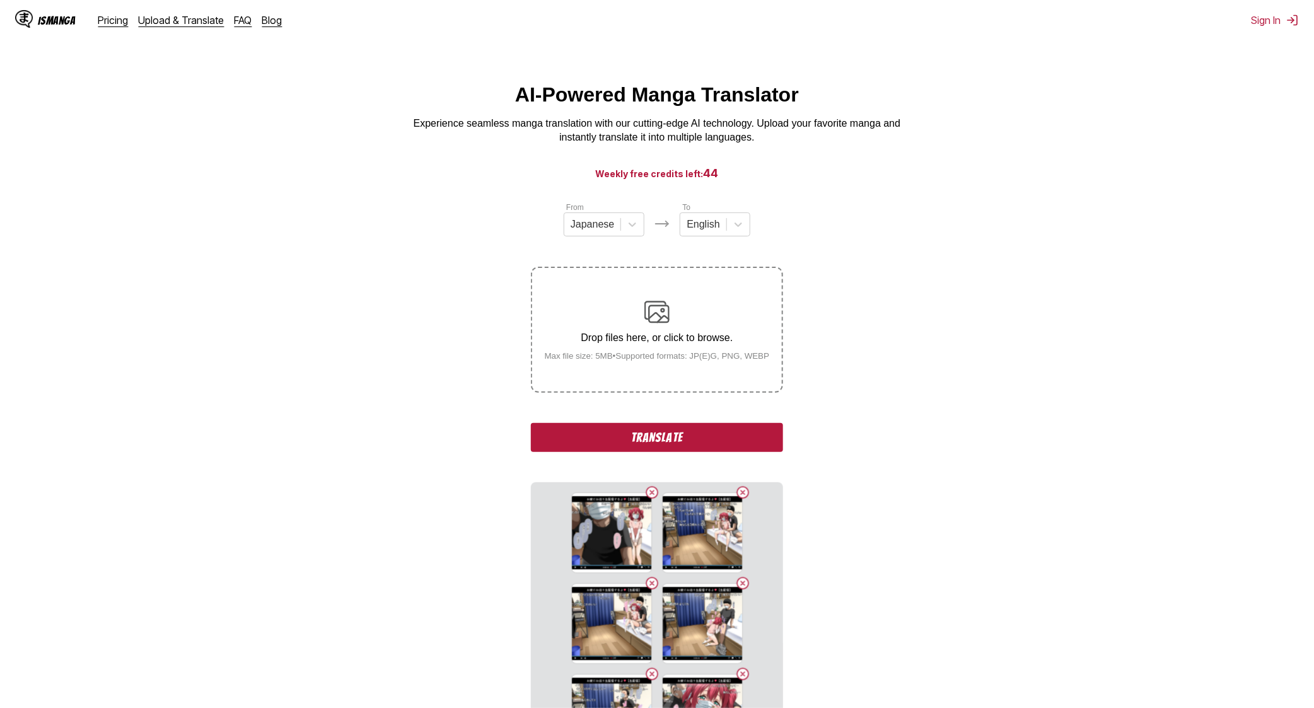
click at [642, 435] on button "Translate" at bounding box center [657, 437] width 252 height 29
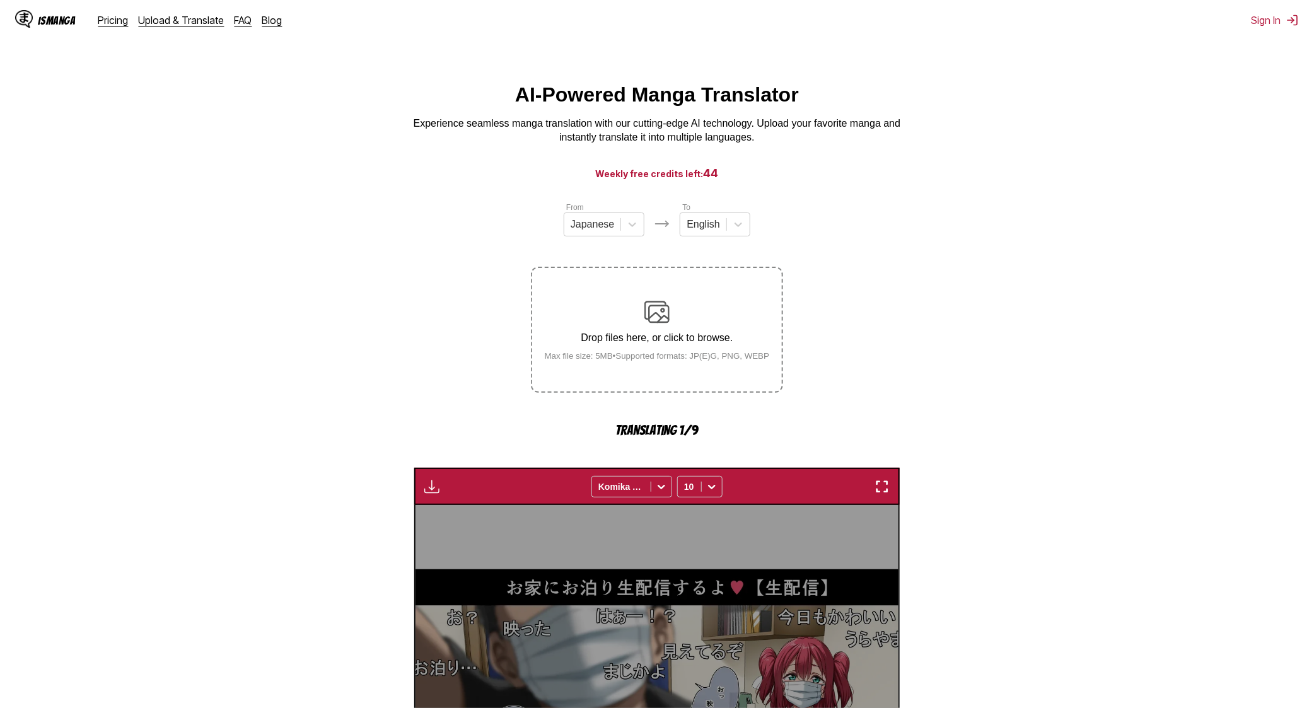
scroll to position [372, 0]
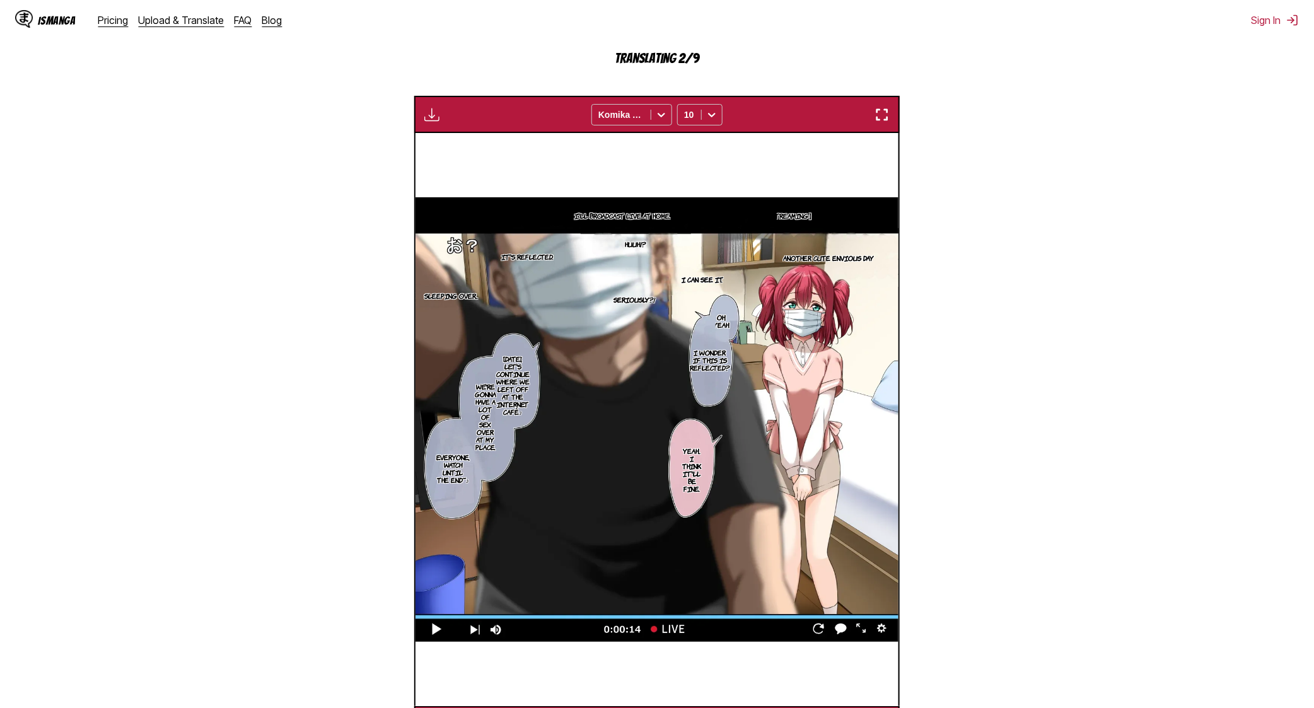
click at [884, 112] on img "button" at bounding box center [881, 114] width 15 height 15
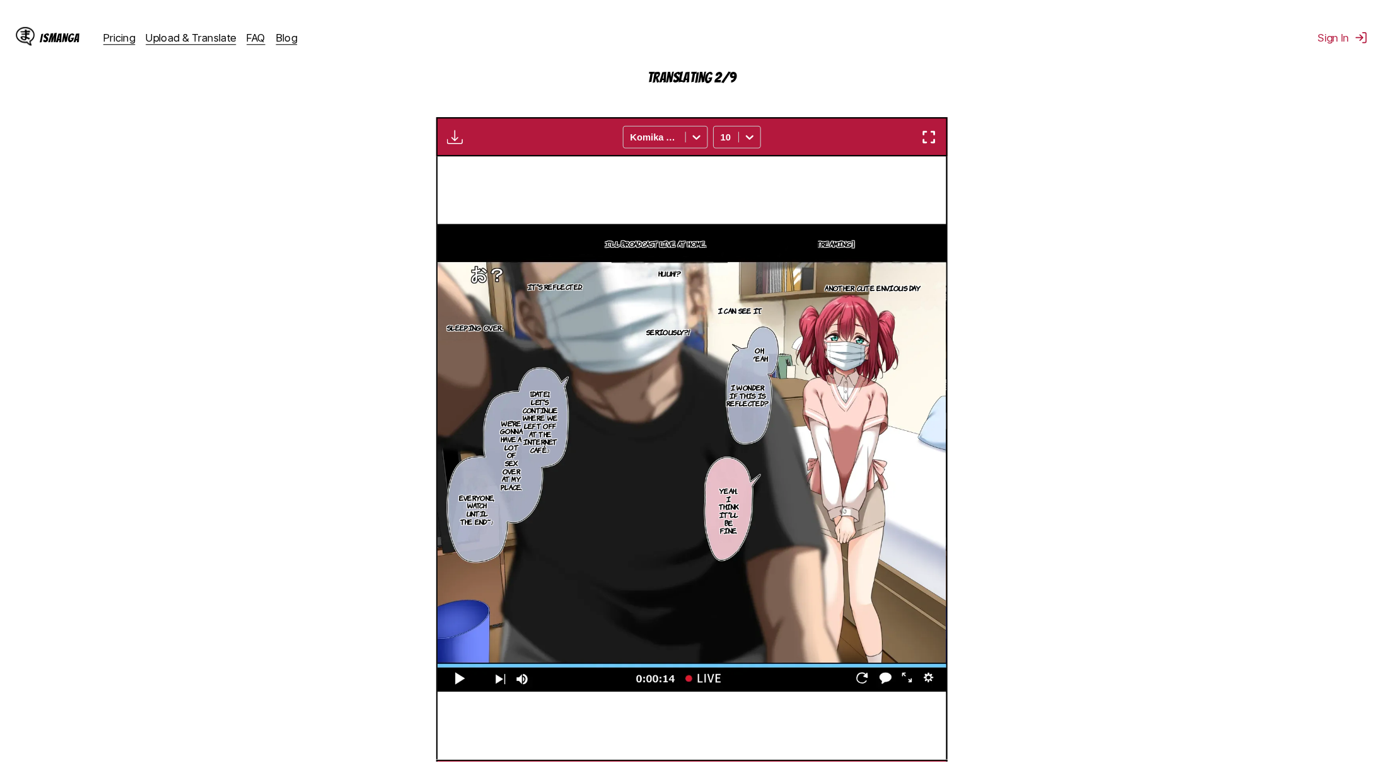
scroll to position [122, 0]
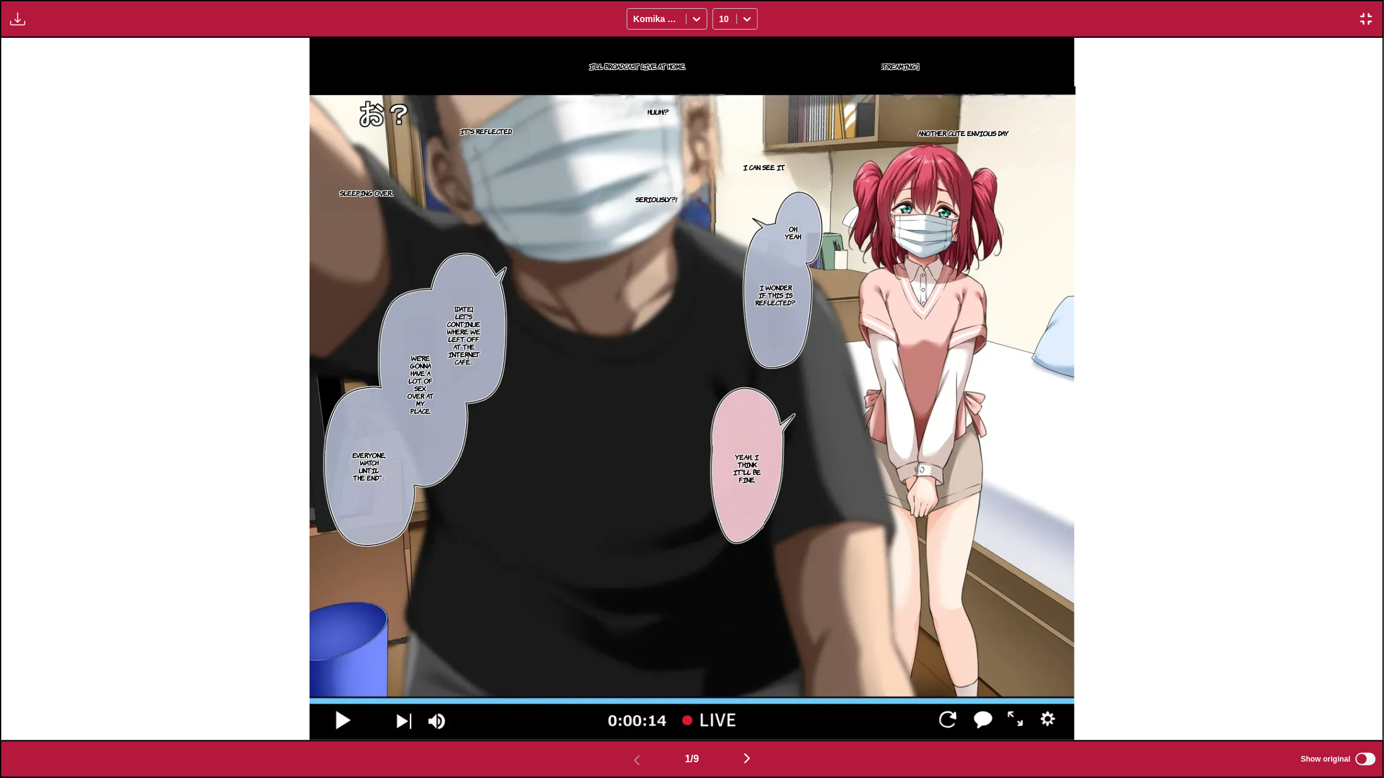
drag, startPoint x: 1202, startPoint y: 468, endPoint x: 1067, endPoint y: 543, distance: 154.3
click at [1198, 471] on div "【Live Streaming】 I'll broadcast live at home. Huuh!? Another cute envious day I…" at bounding box center [691, 389] width 1381 height 703
click at [752, 707] on img "button" at bounding box center [746, 758] width 15 height 15
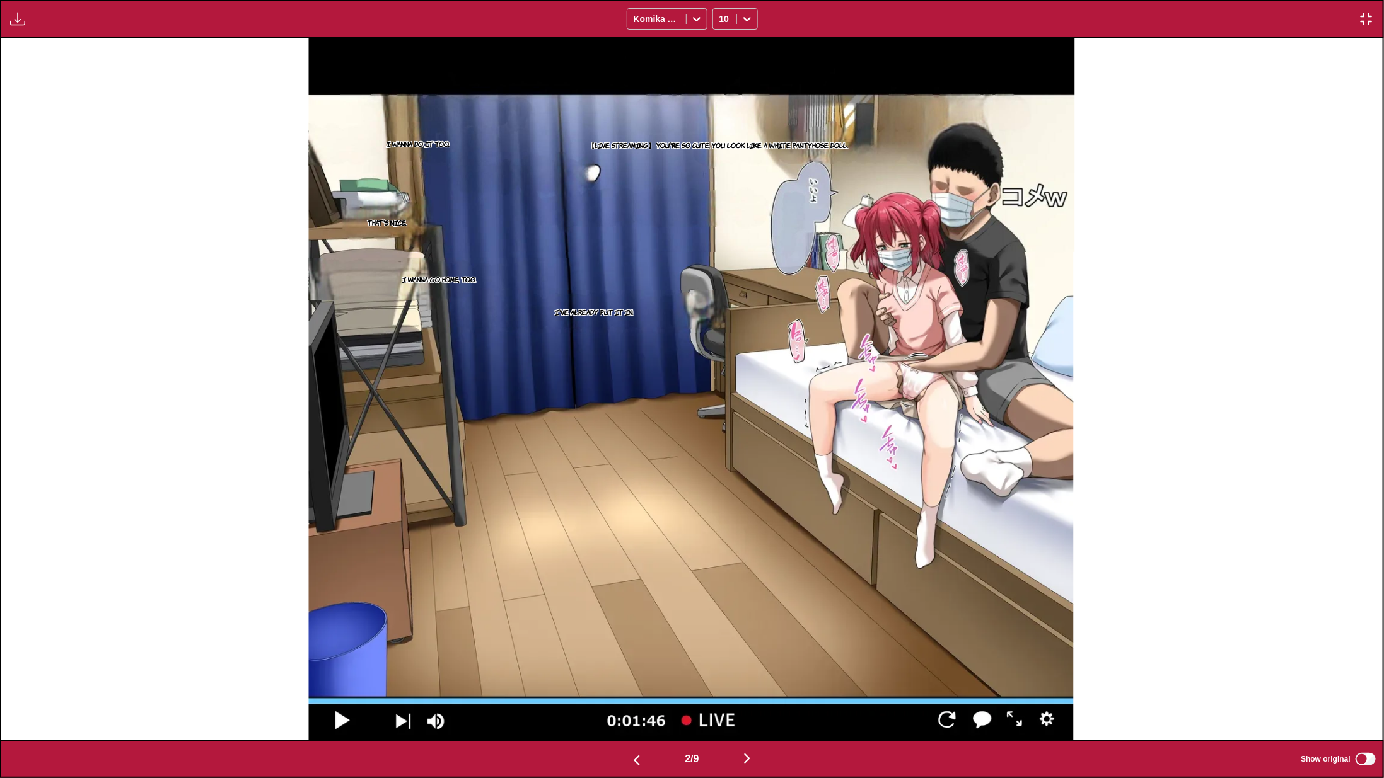
click at [1185, 387] on div "I'll broadcast live at home. Does it feel good? Your pussy is sopping wet♪ 【Liv…" at bounding box center [691, 389] width 1381 height 703
click at [749, 707] on img "button" at bounding box center [746, 758] width 15 height 15
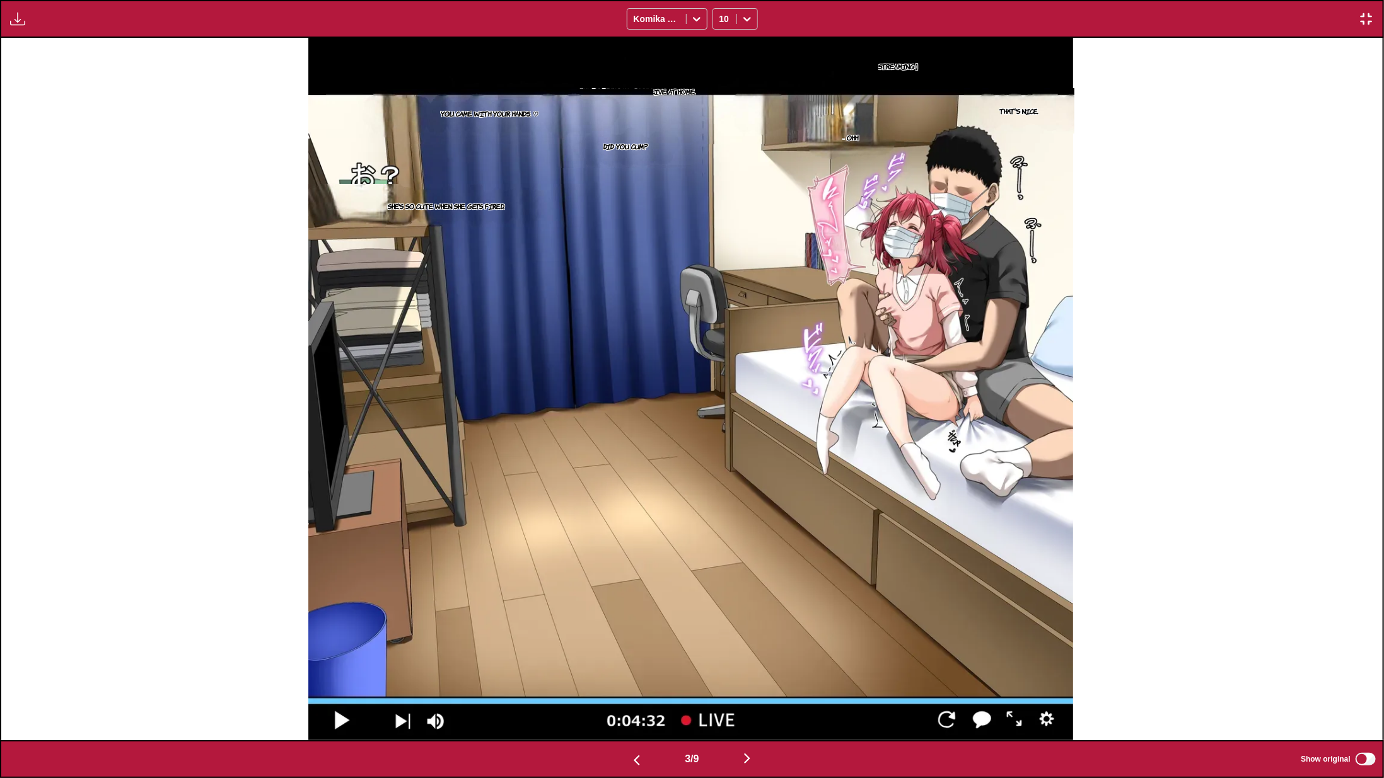
drag, startPoint x: 1240, startPoint y: 523, endPoint x: 1024, endPoint y: 627, distance: 239.3
click at [1240, 523] on div "【Live Streaming】 That's nice. I'll be broadcasting live at home. You came with …" at bounding box center [690, 389] width 1381 height 703
click at [752, 707] on img "button" at bounding box center [746, 758] width 15 height 15
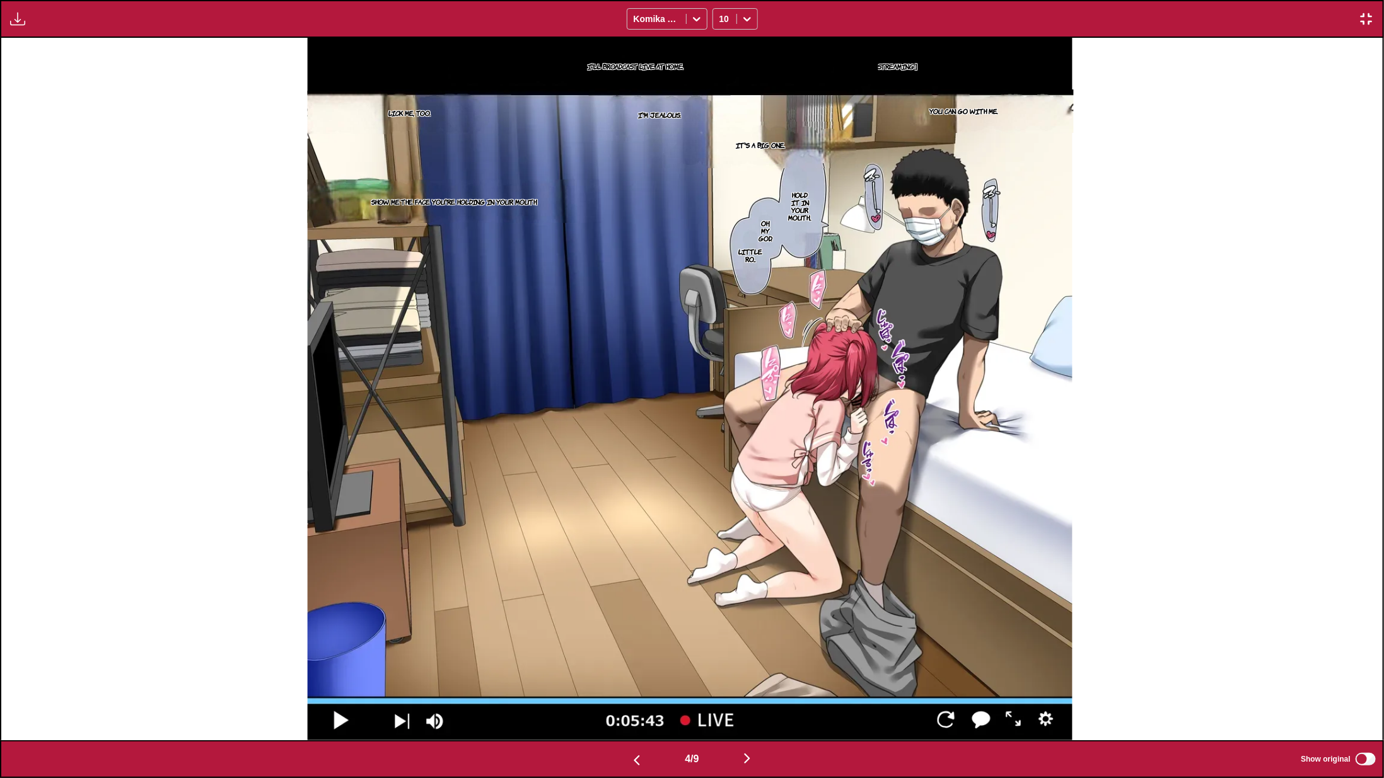
drag, startPoint x: 1227, startPoint y: 531, endPoint x: 1176, endPoint y: 543, distance: 52.6
click at [1226, 531] on div "【Live Streaming】 I'll broadcast live at home. You can go with me. I'm jealous. …" at bounding box center [689, 389] width 1381 height 703
click at [749, 707] on img "button" at bounding box center [746, 758] width 15 height 15
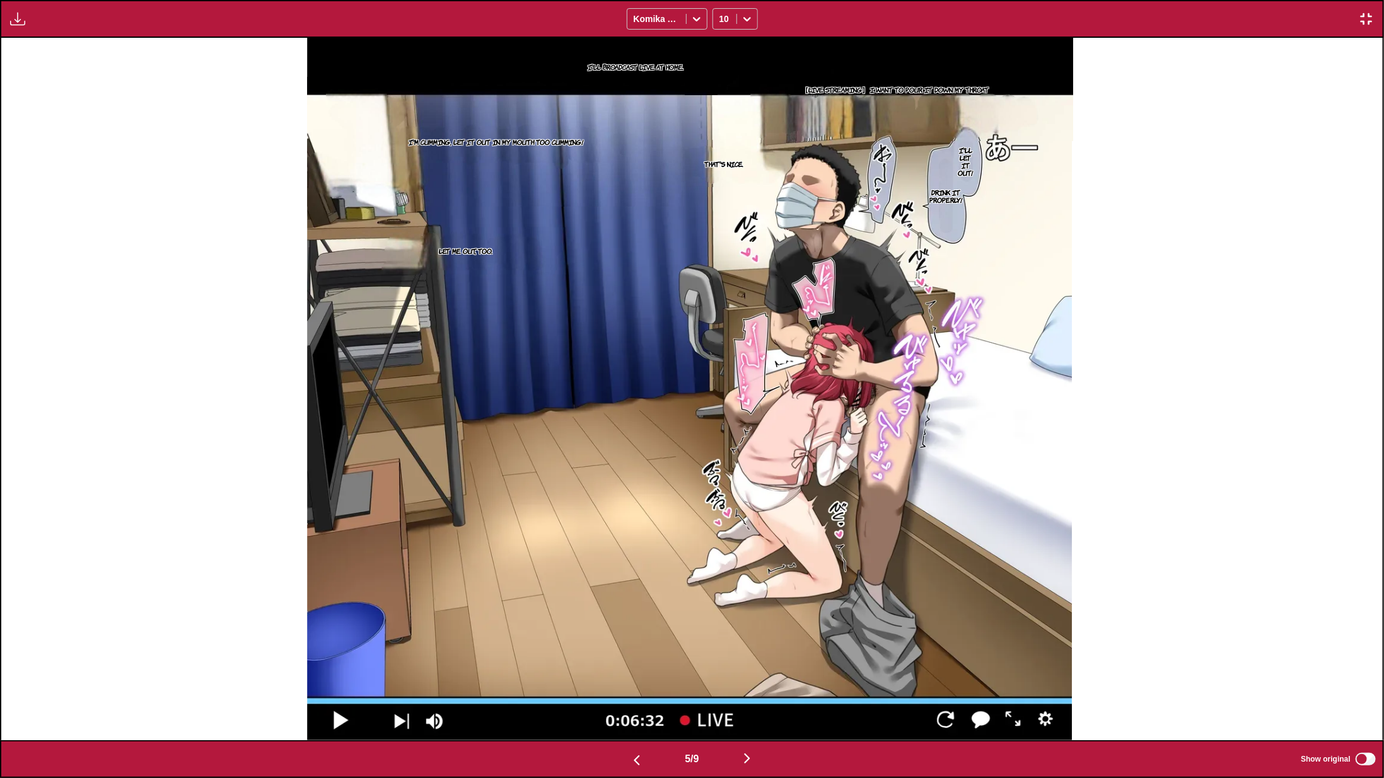
drag, startPoint x: 1285, startPoint y: 516, endPoint x: 1239, endPoint y: 530, distance: 48.2
click at [1282, 516] on div "I'll broadcast live at home. 【Live Streaming】 I want to pour it down my throat …" at bounding box center [689, 389] width 1381 height 703
click at [762, 707] on button "button" at bounding box center [747, 760] width 76 height 18
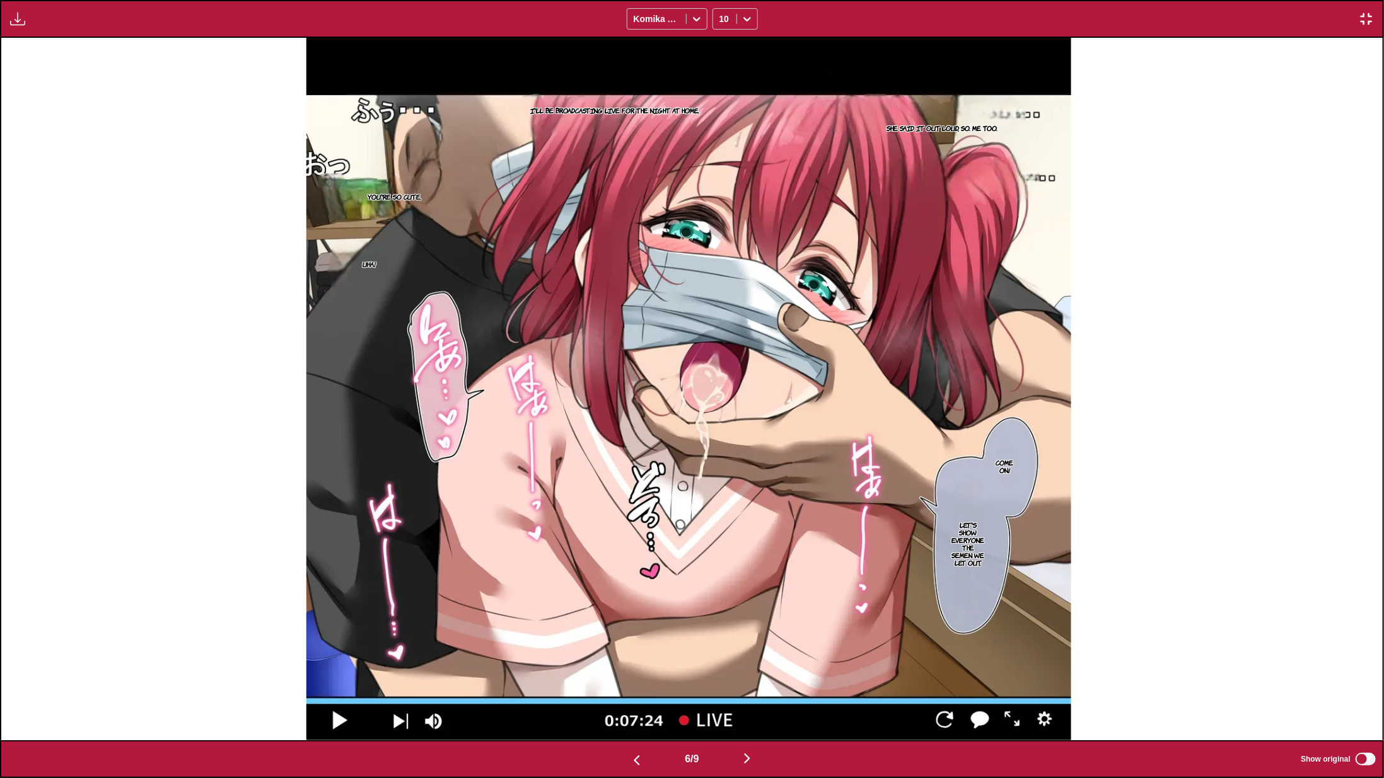
drag, startPoint x: 1253, startPoint y: 552, endPoint x: 906, endPoint y: 681, distance: 370.3
click at [1249, 552] on div "【Live Streaming】 She said it out loud, so. Me too. I'll be broadcasting live fo…" at bounding box center [688, 389] width 1381 height 703
click at [749, 707] on img "button" at bounding box center [746, 758] width 15 height 15
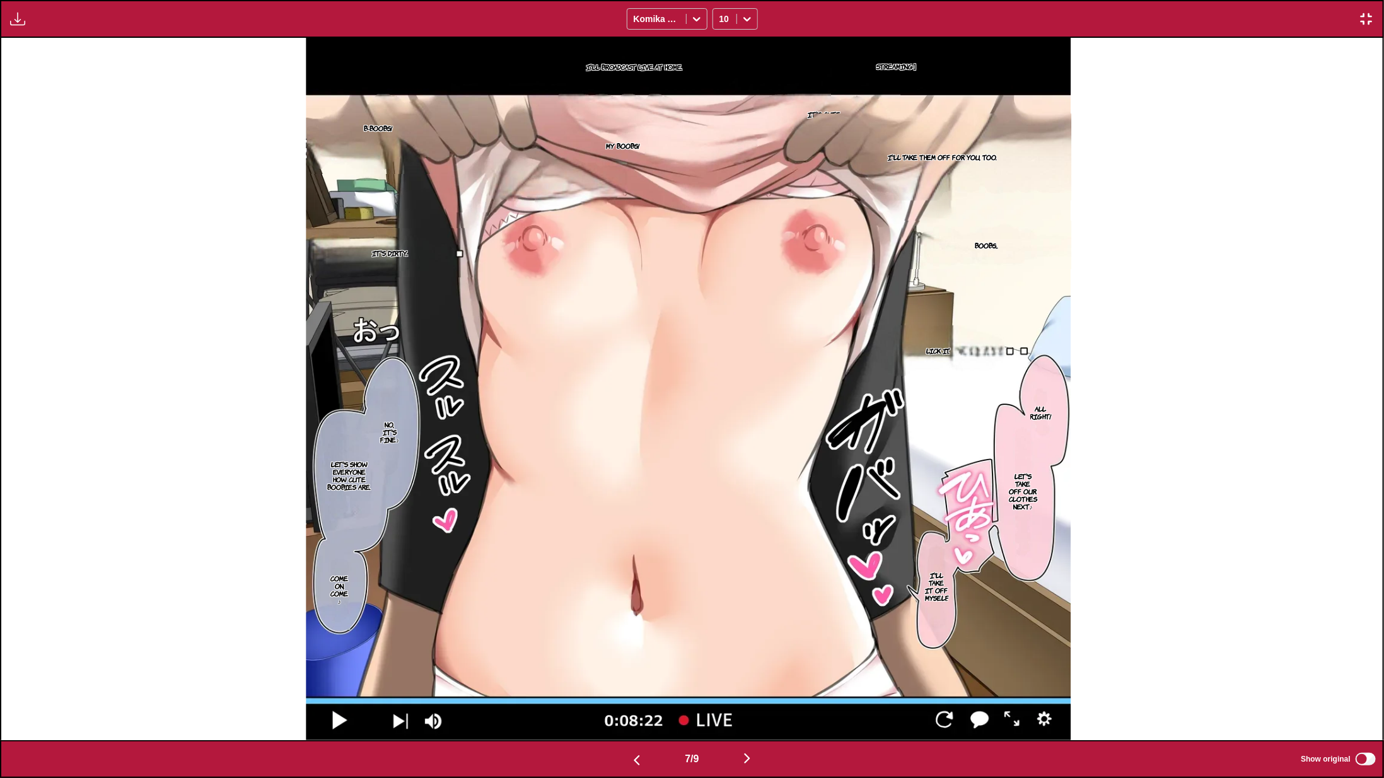
drag, startPoint x: 1298, startPoint y: 502, endPoint x: 1288, endPoint y: 506, distance: 10.8
click at [1297, 502] on div "【Live Streaming】 I'll broadcast live at home. It's cute. I'll take them off for…" at bounding box center [687, 389] width 1381 height 703
click at [752, 707] on img "button" at bounding box center [746, 758] width 15 height 15
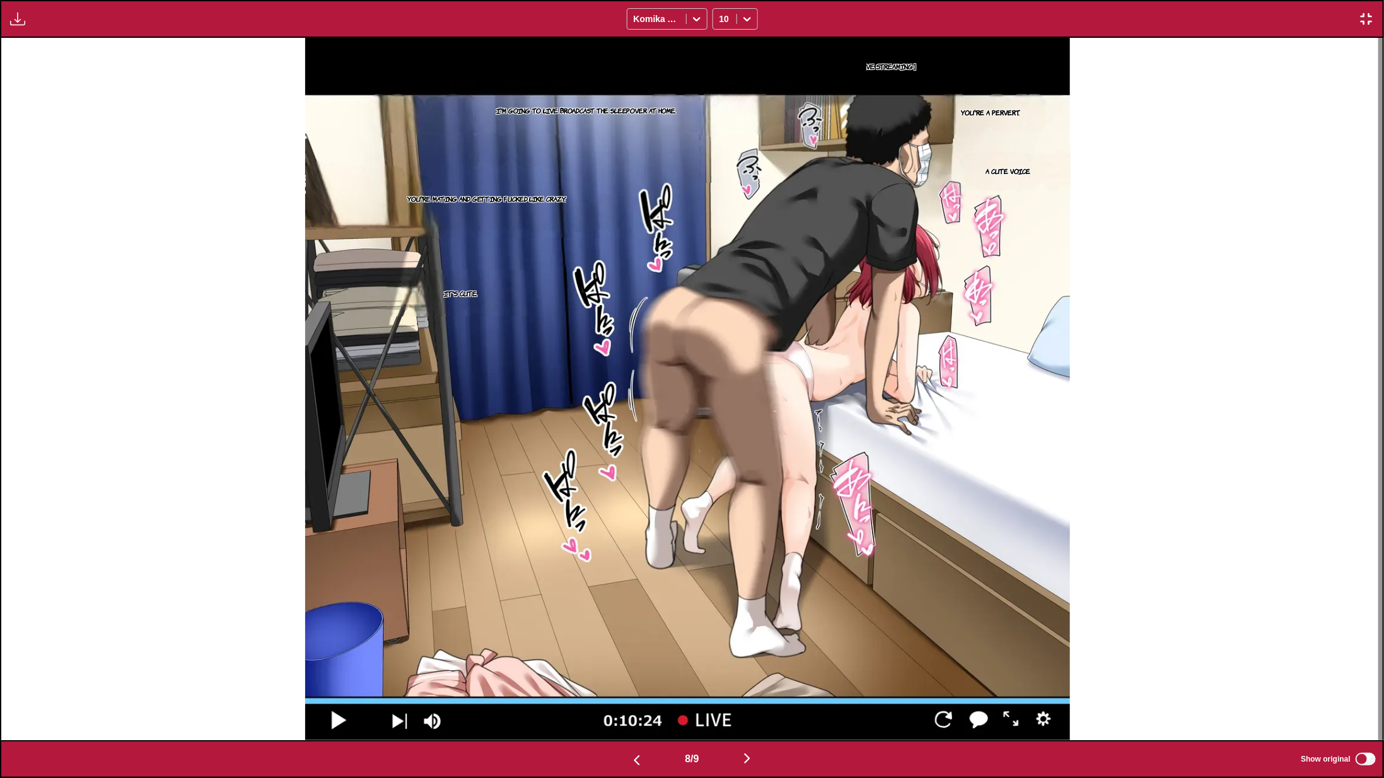
drag, startPoint x: 1272, startPoint y: 505, endPoint x: 1160, endPoint y: 533, distance: 115.6
click at [1269, 504] on div "【Live Streaming】 You're a pervert. I wanna do it, too. I'm going to live broadc…" at bounding box center [687, 389] width 1381 height 703
click at [751, 707] on img "button" at bounding box center [746, 758] width 15 height 15
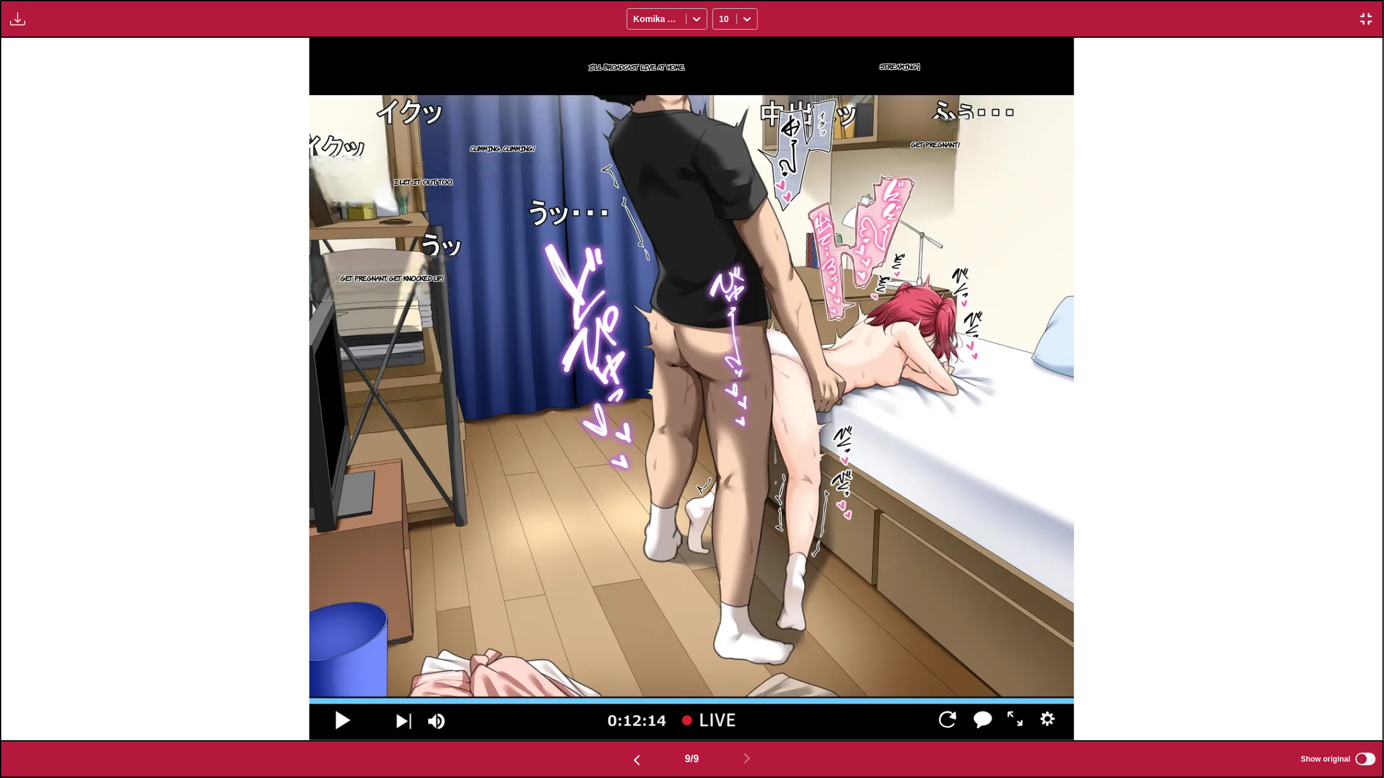
click at [1304, 344] on div "【Live Streaming】 I'll broadcast live at home. Get pregnant! Cumming, cumming! I…" at bounding box center [691, 389] width 1381 height 703
click at [1313, 11] on img "button" at bounding box center [1365, 18] width 15 height 15
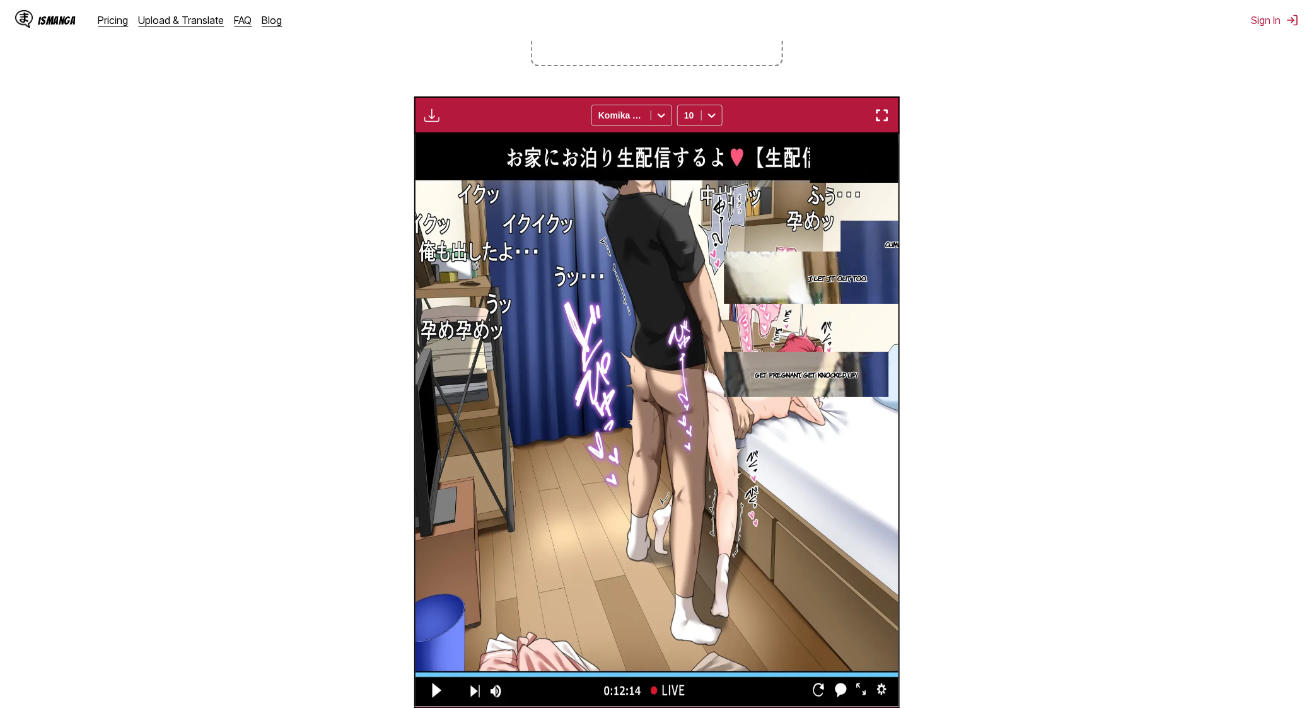
scroll to position [0, 3868]
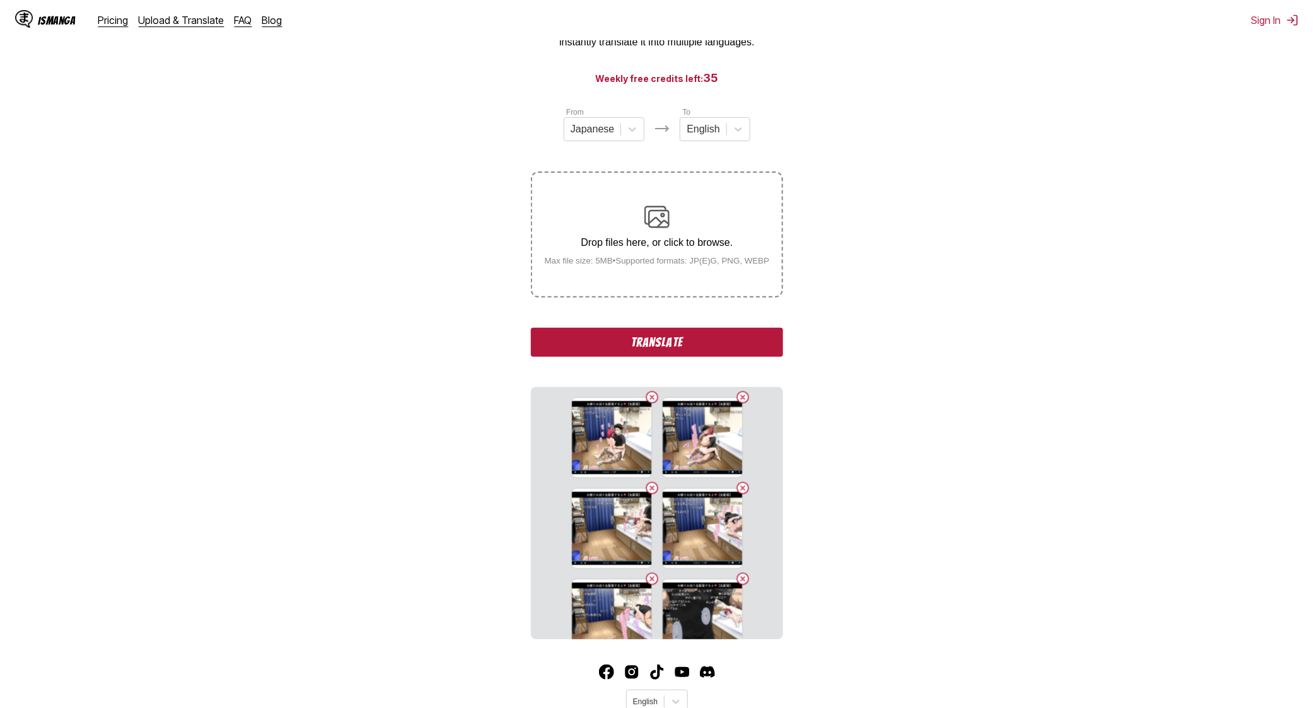
click at [642, 347] on button "Translate" at bounding box center [657, 342] width 252 height 29
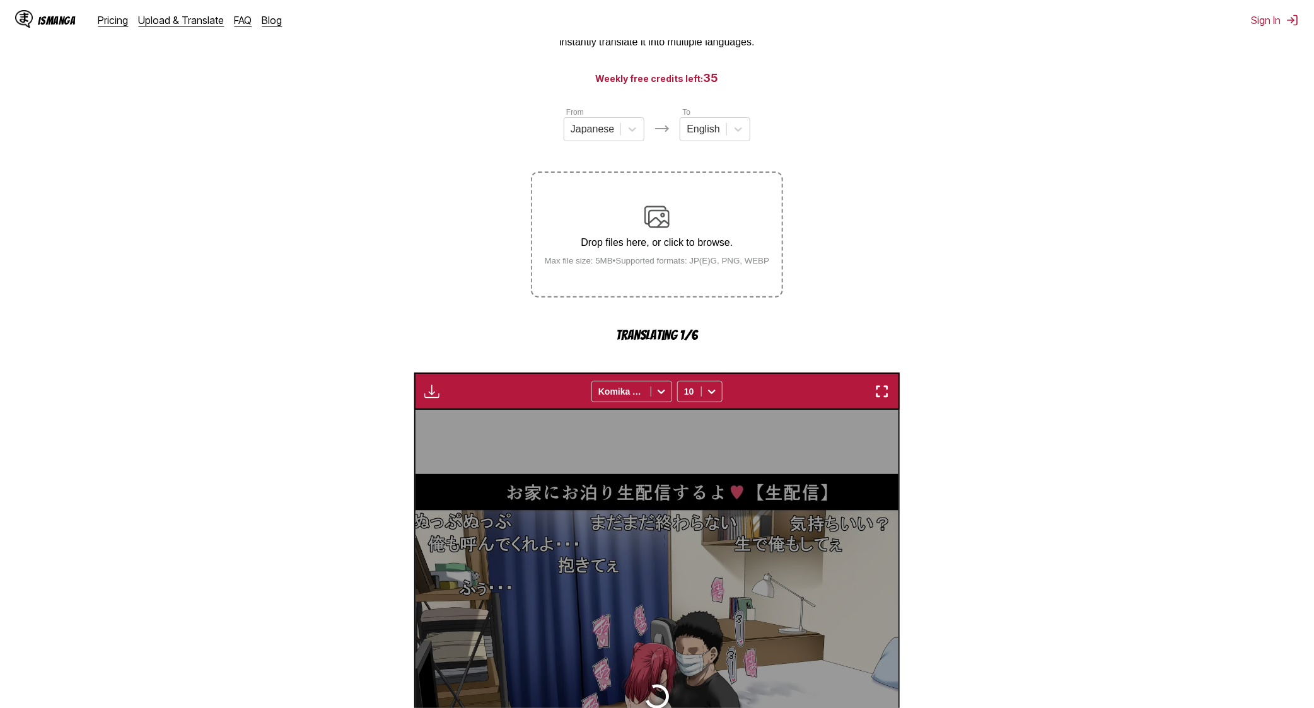
scroll to position [372, 0]
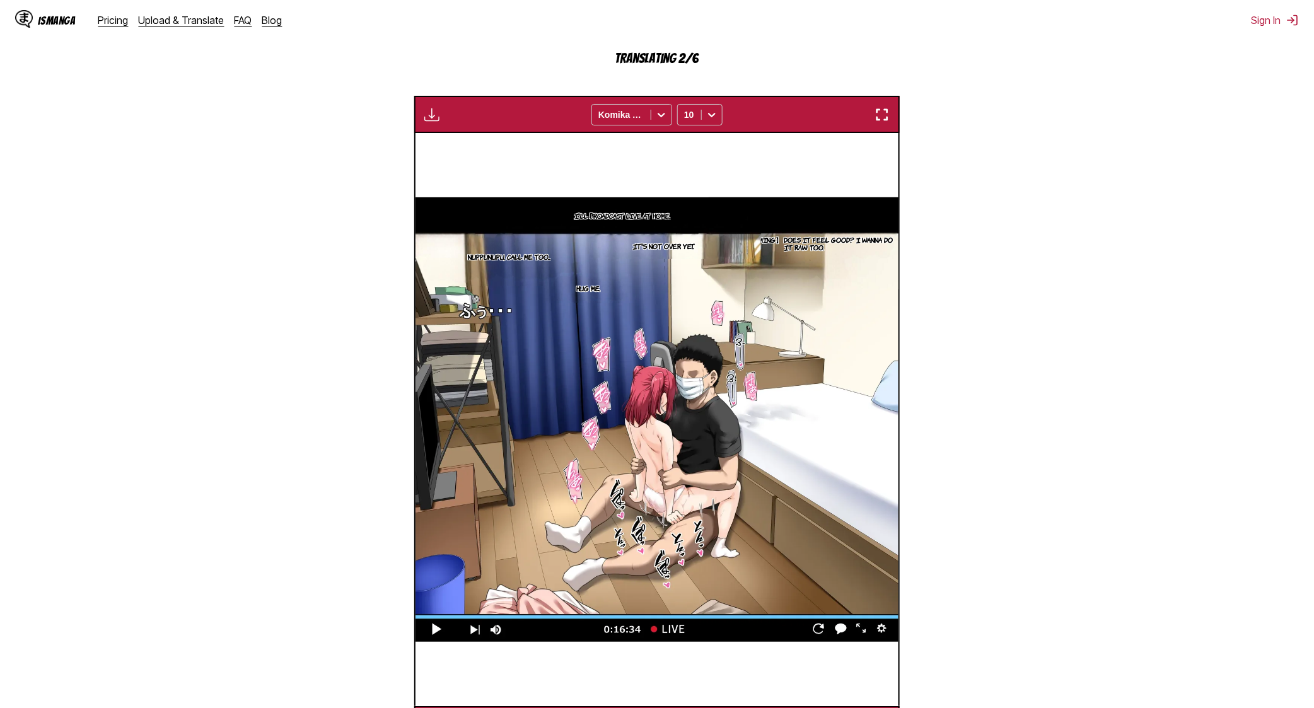
click at [885, 117] on img "button" at bounding box center [881, 114] width 15 height 15
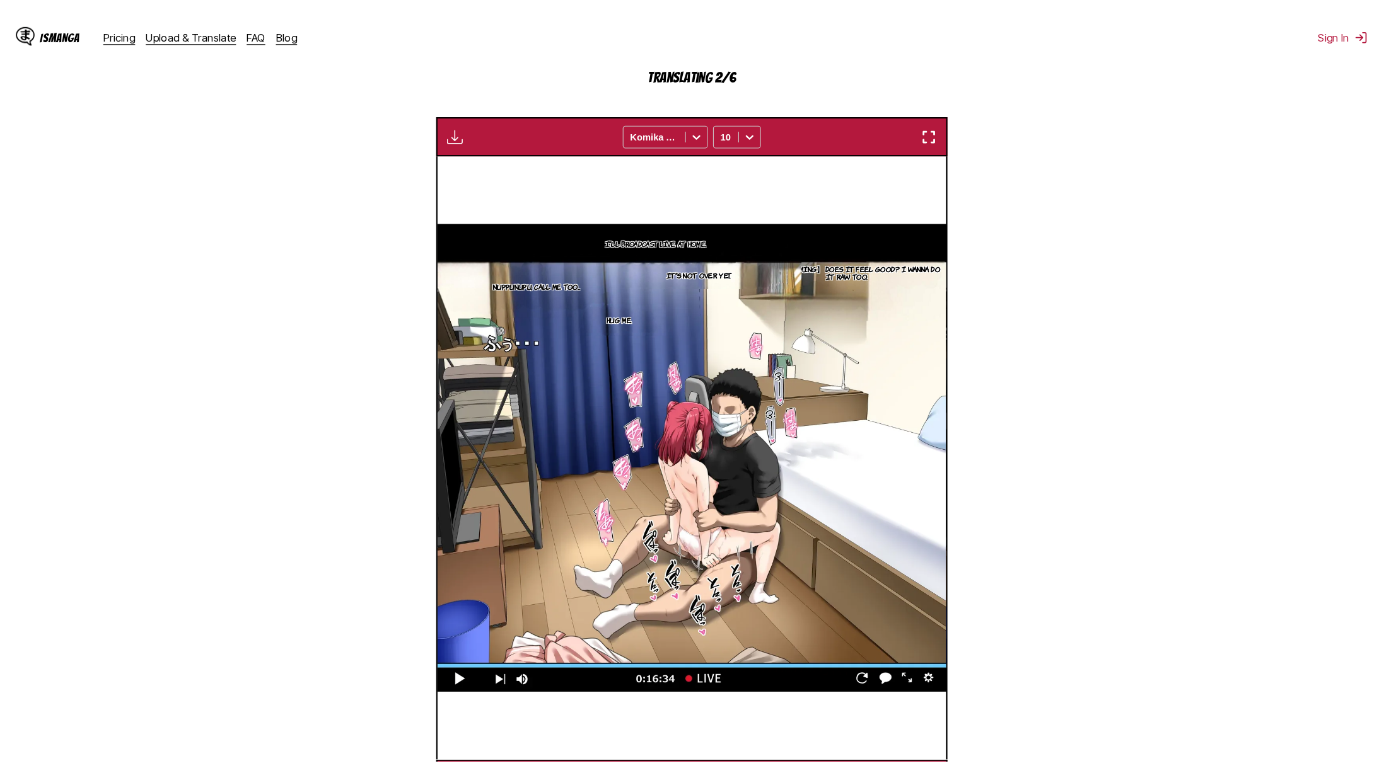
scroll to position [122, 0]
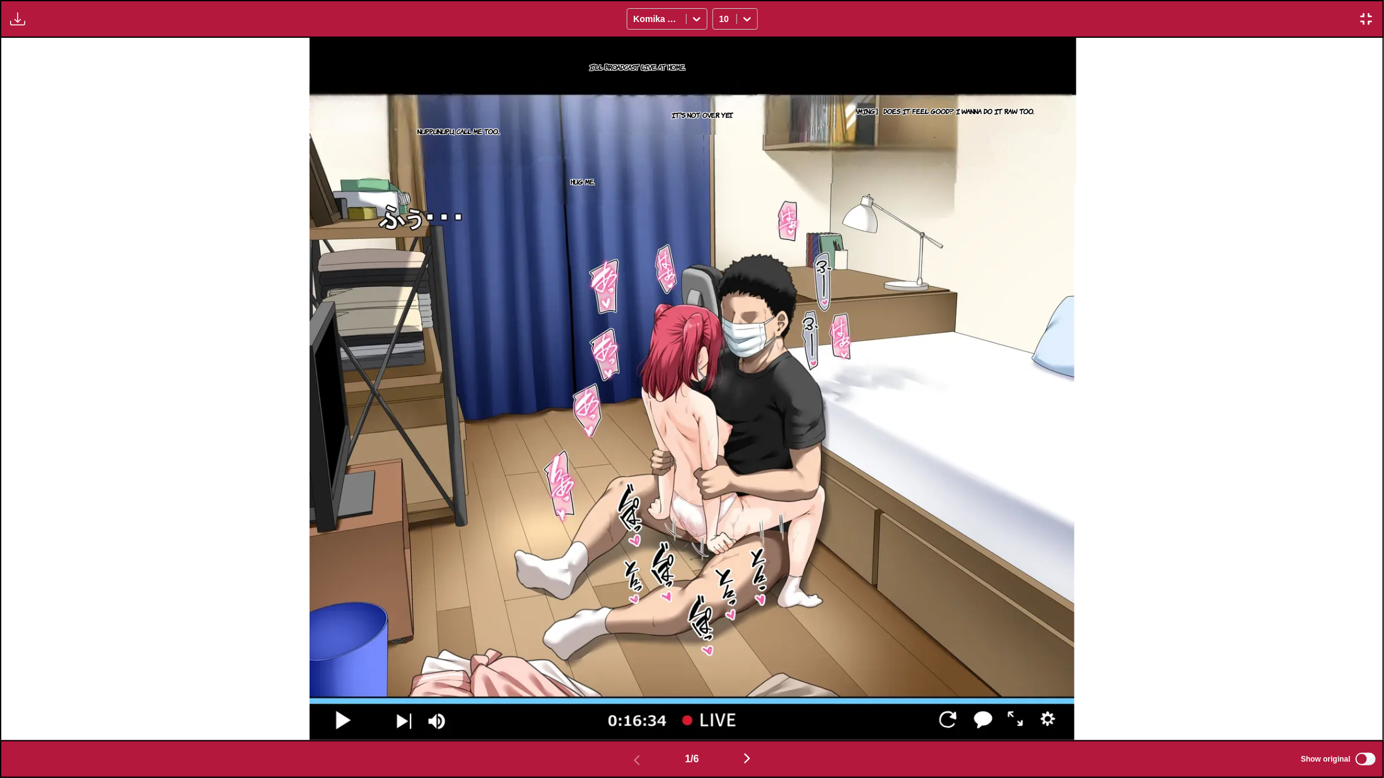
drag, startPoint x: 1243, startPoint y: 474, endPoint x: 1150, endPoint y: 552, distance: 120.8
click at [1242, 475] on div "I'll broadcast live at home. 【Live Streaming】 Does it feel good? I wanna do it …" at bounding box center [691, 389] width 1381 height 703
drag, startPoint x: 752, startPoint y: 754, endPoint x: 758, endPoint y: 633, distance: 121.2
click at [752, 707] on img "button" at bounding box center [746, 758] width 15 height 15
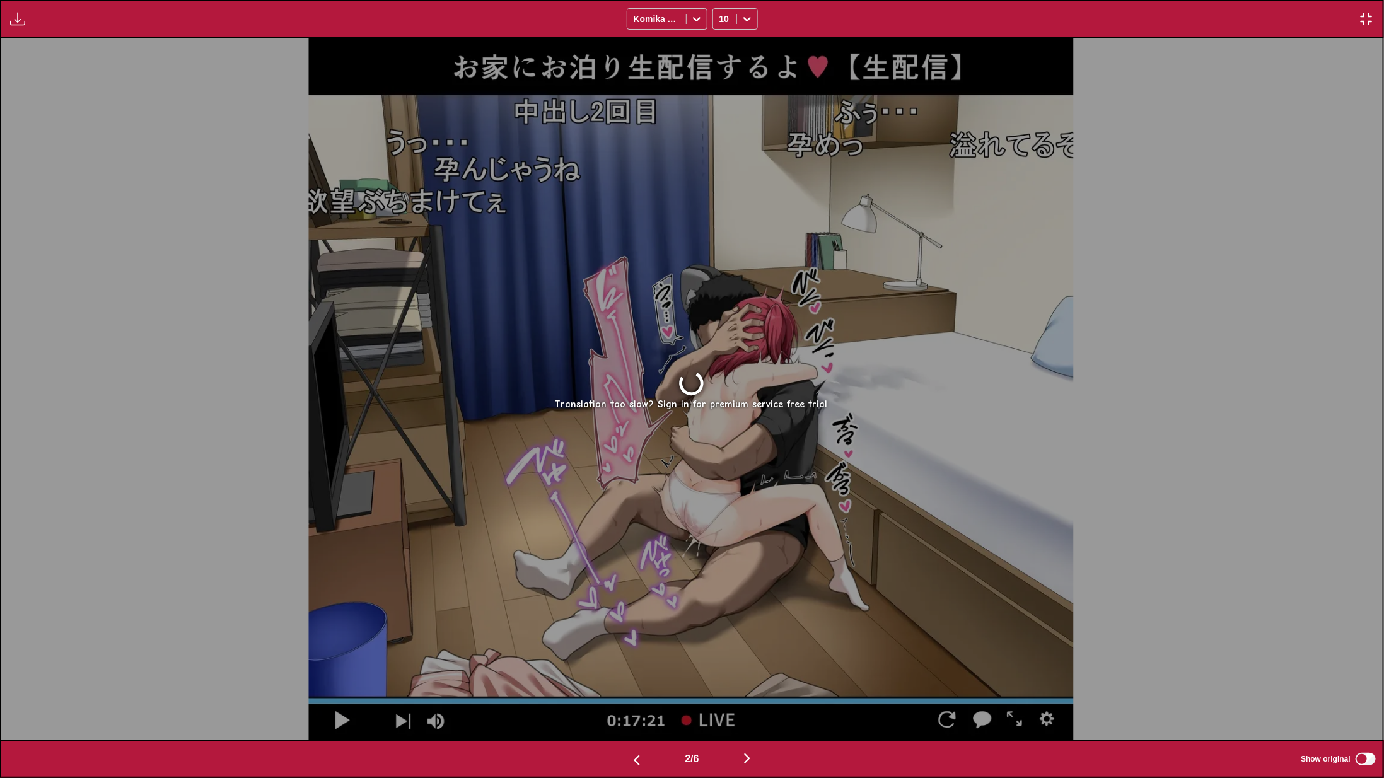
click at [672, 159] on div "Translation too slow? Sign in for premium service free trial" at bounding box center [691, 389] width 1381 height 703
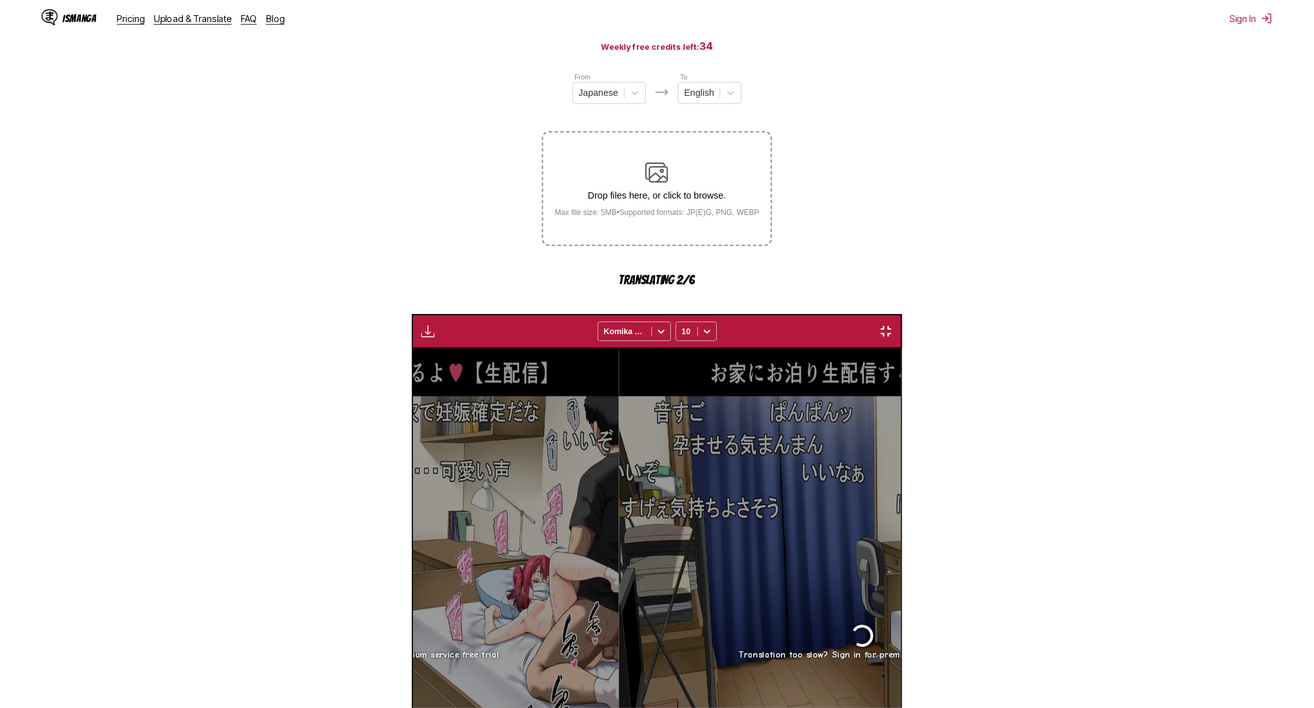
scroll to position [0, 483]
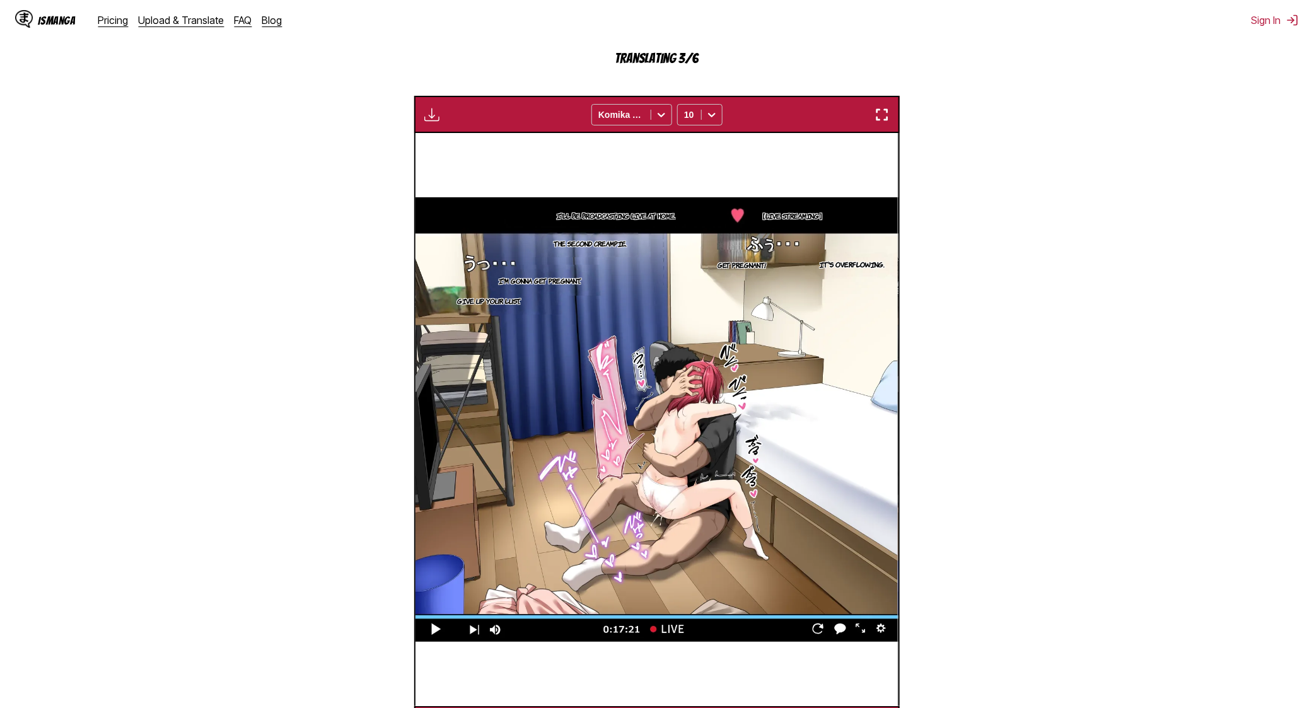
click at [885, 118] on img "button" at bounding box center [881, 114] width 15 height 15
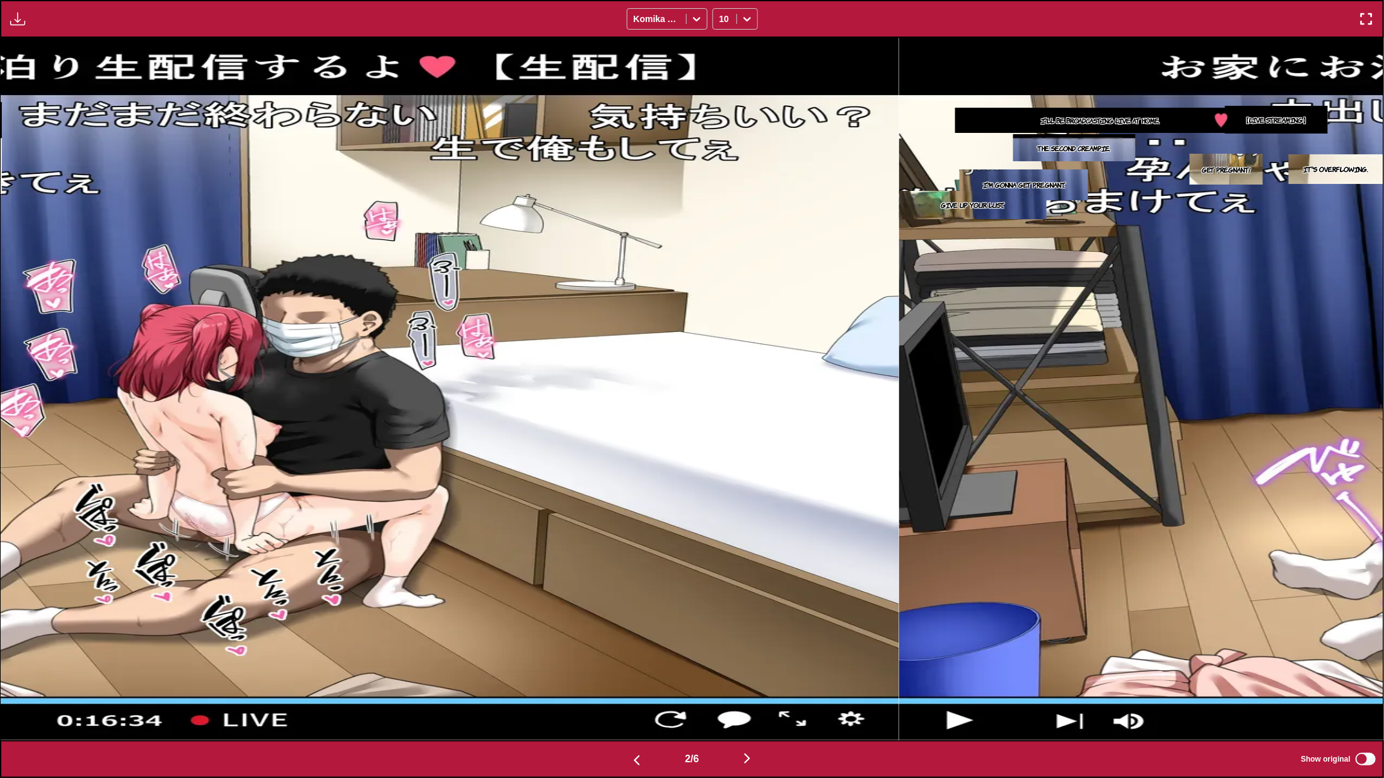
scroll to position [0, 1382]
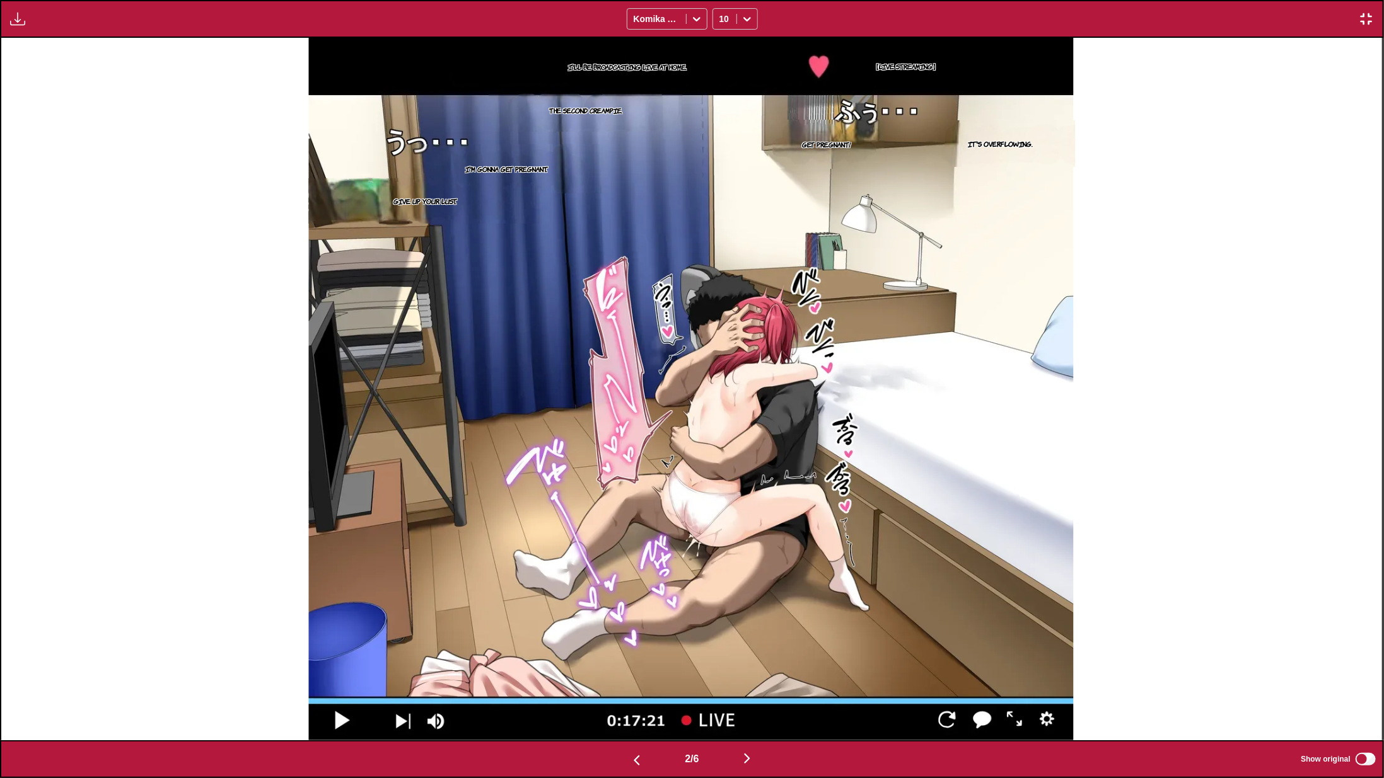
click at [1194, 366] on div "【Live Streaming】 I'll be broadcasting live at home. The second creampie. It's o…" at bounding box center [691, 389] width 1381 height 703
click at [750, 707] on img "button" at bounding box center [746, 758] width 15 height 15
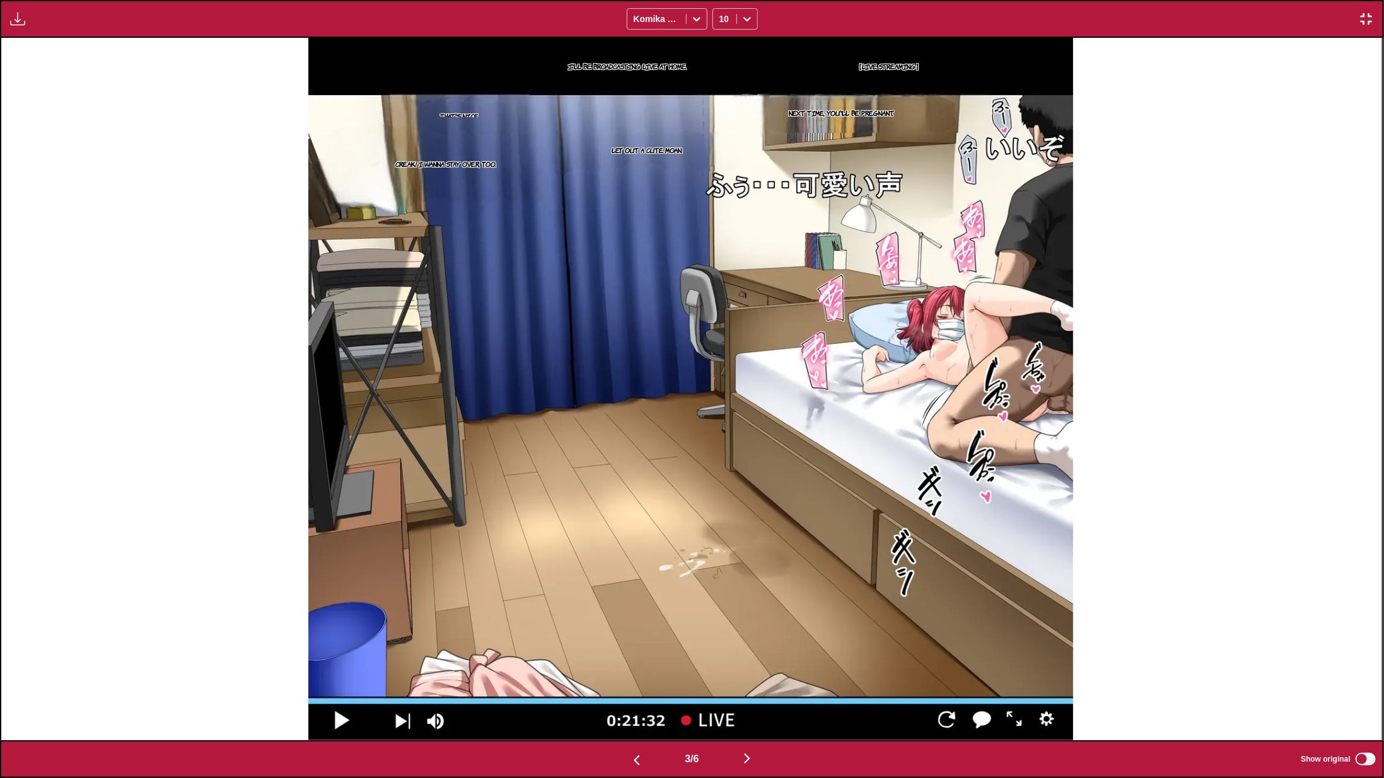
drag, startPoint x: 1259, startPoint y: 470, endPoint x: 943, endPoint y: 651, distance: 364.5
click at [1256, 470] on div "【Live Streaming】 I'll be broadcasting live at home. Next time, you'll be pregna…" at bounding box center [690, 389] width 1381 height 703
click at [748, 707] on img "button" at bounding box center [746, 758] width 15 height 15
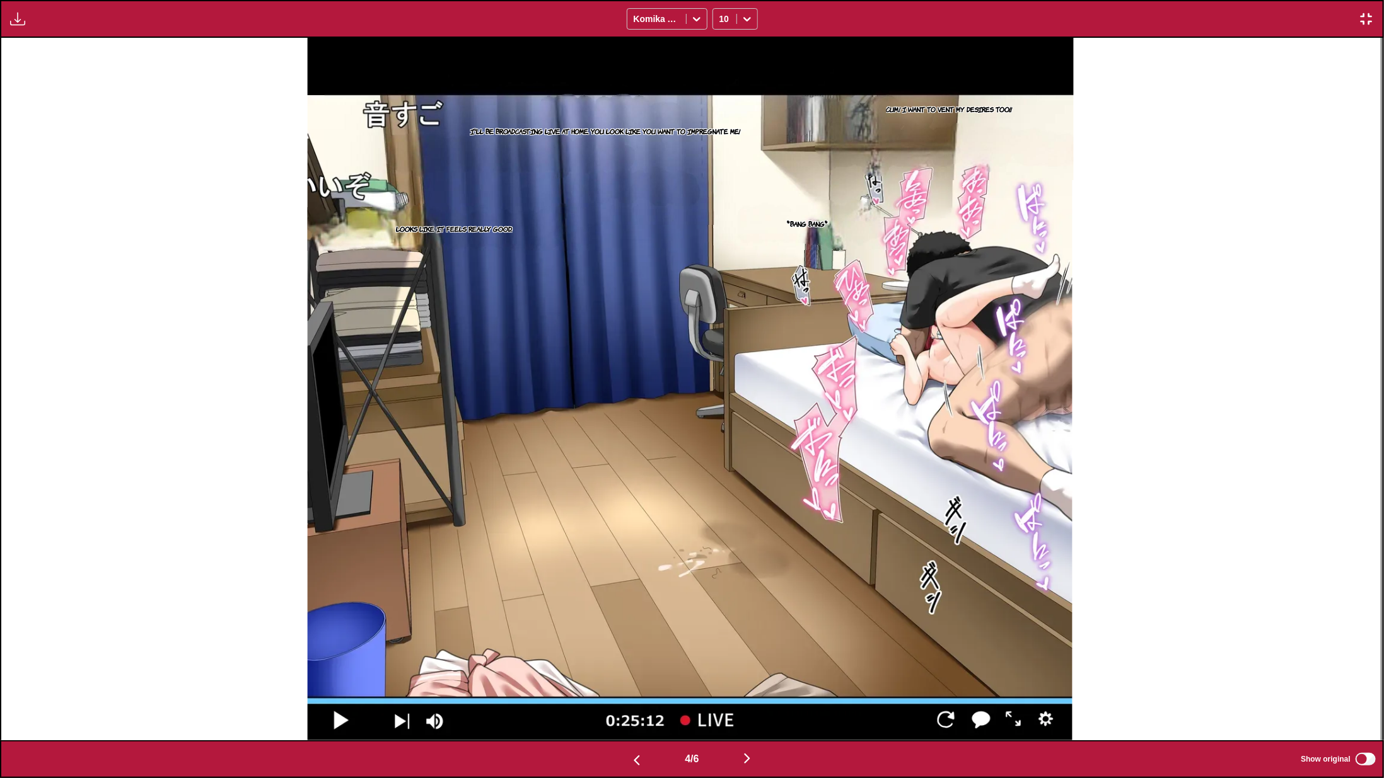
click at [1238, 458] on div "【Live Streaming】 Cum, cum! I want to vent my desires too!! I'll be broadcasting…" at bounding box center [689, 389] width 1381 height 703
click at [754, 707] on img "button" at bounding box center [746, 758] width 15 height 15
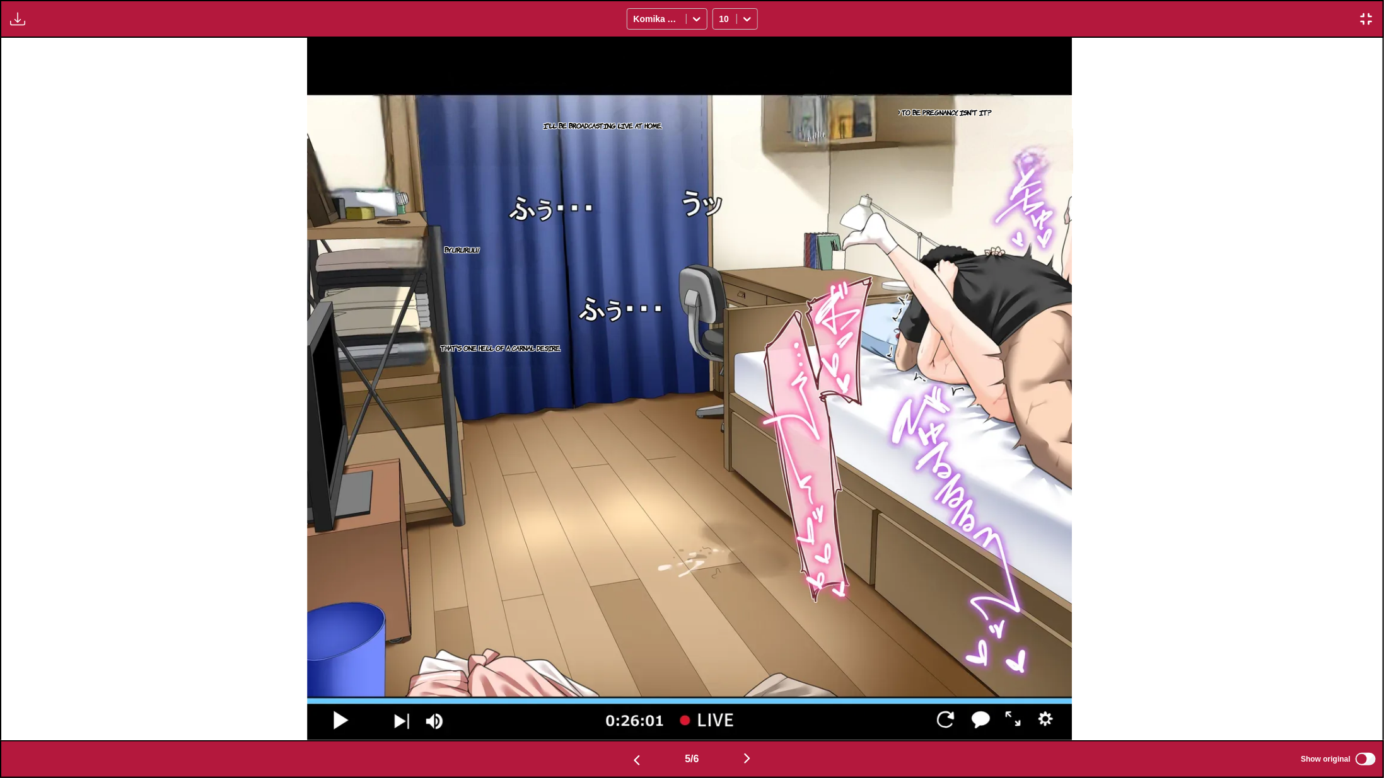
click at [1174, 509] on div "You're going to get pregnant. 【Live Streaming】 This is guaranteed to be pregnan…" at bounding box center [689, 389] width 1381 height 703
click at [754, 707] on img "button" at bounding box center [746, 758] width 15 height 15
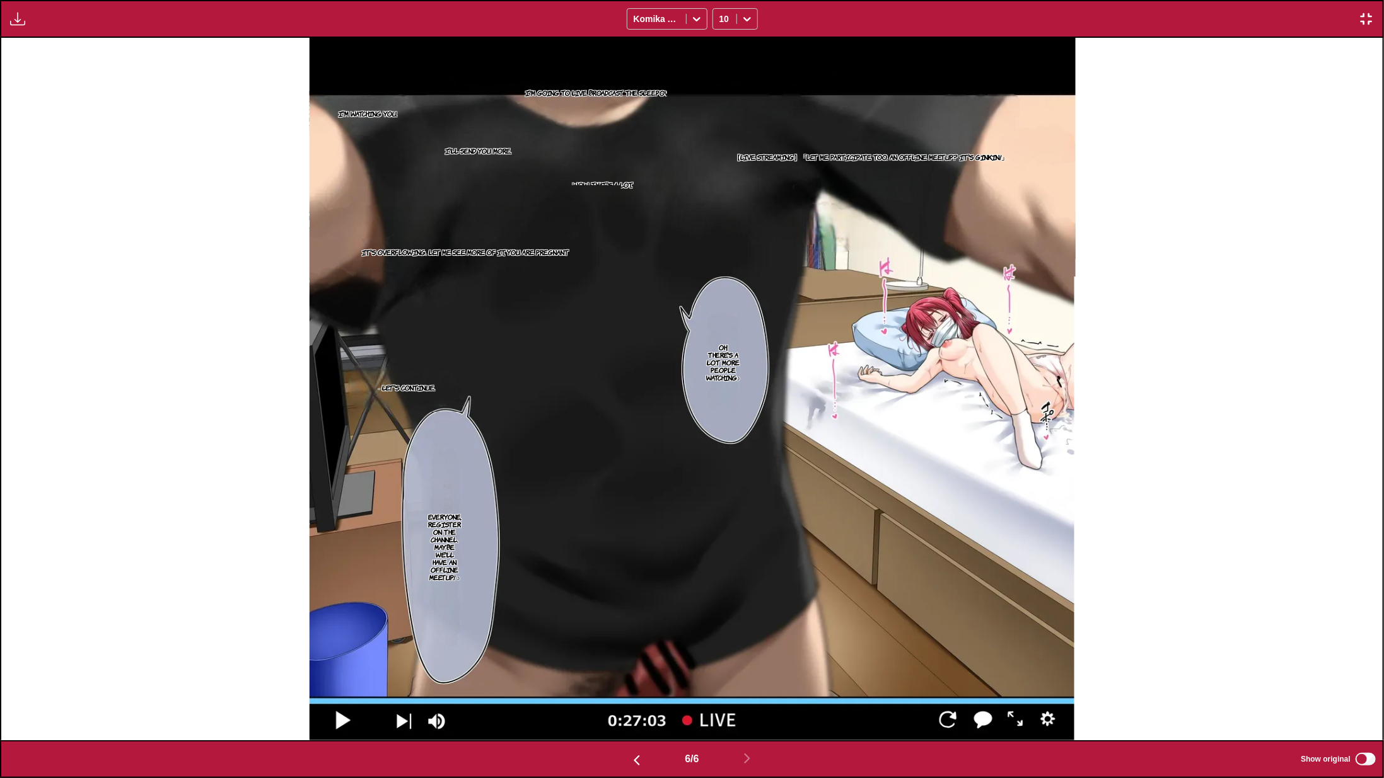
click at [1313, 18] on img "button" at bounding box center [1365, 18] width 15 height 15
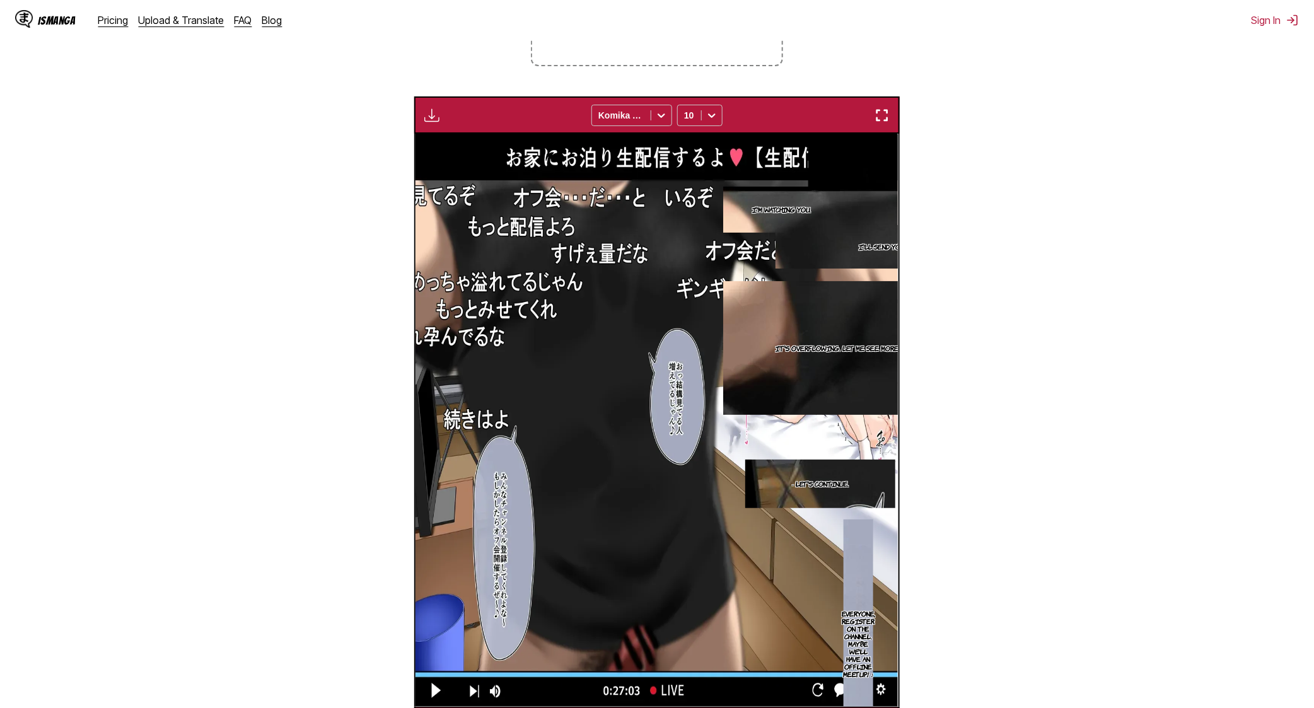
scroll to position [0, 2417]
